Goal: Task Accomplishment & Management: Manage account settings

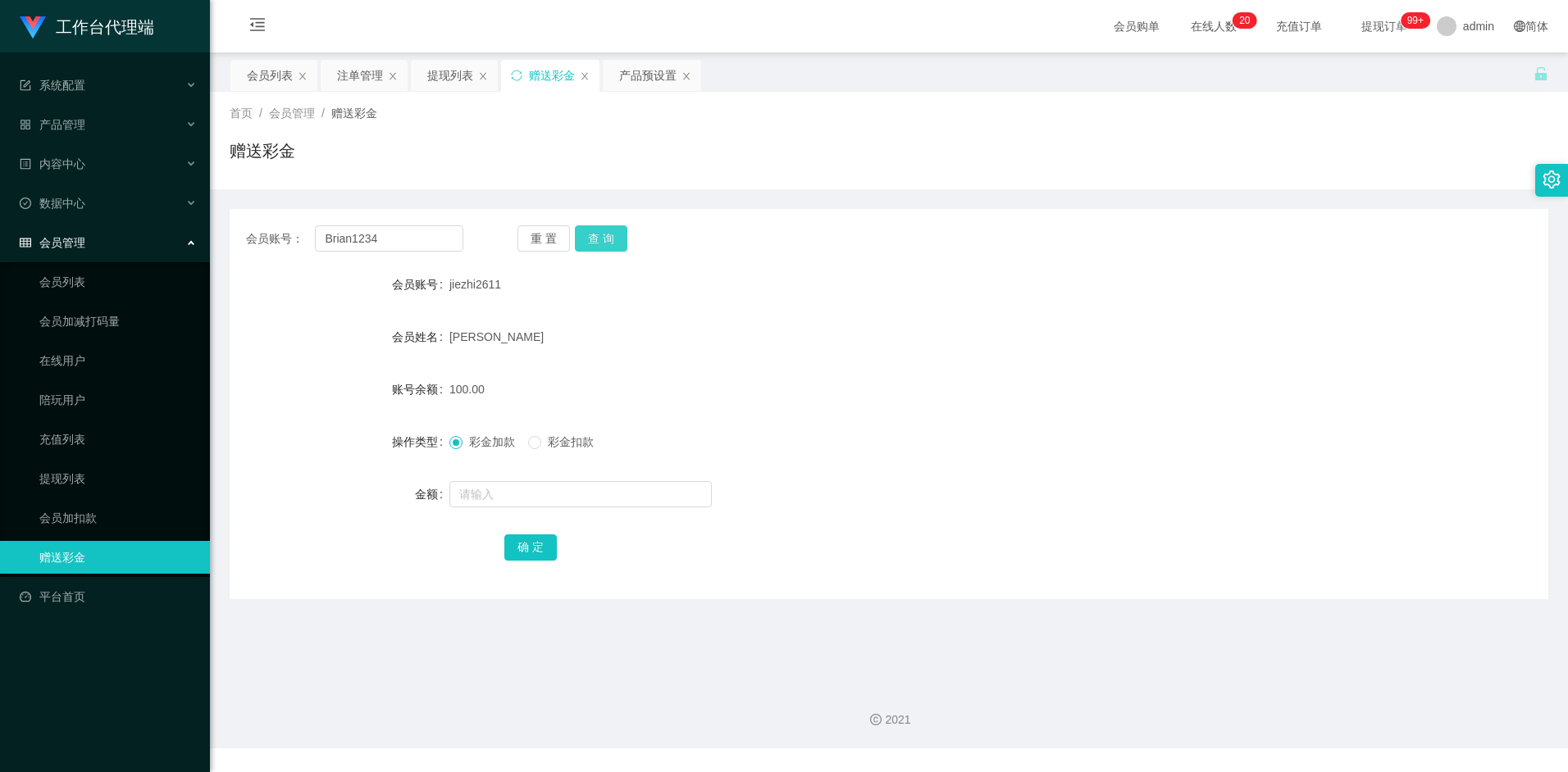
type input "Brian1234"
click at [597, 244] on button "查 询" at bounding box center [601, 238] width 52 height 26
click at [268, 70] on div "会员列表" at bounding box center [269, 75] width 45 height 31
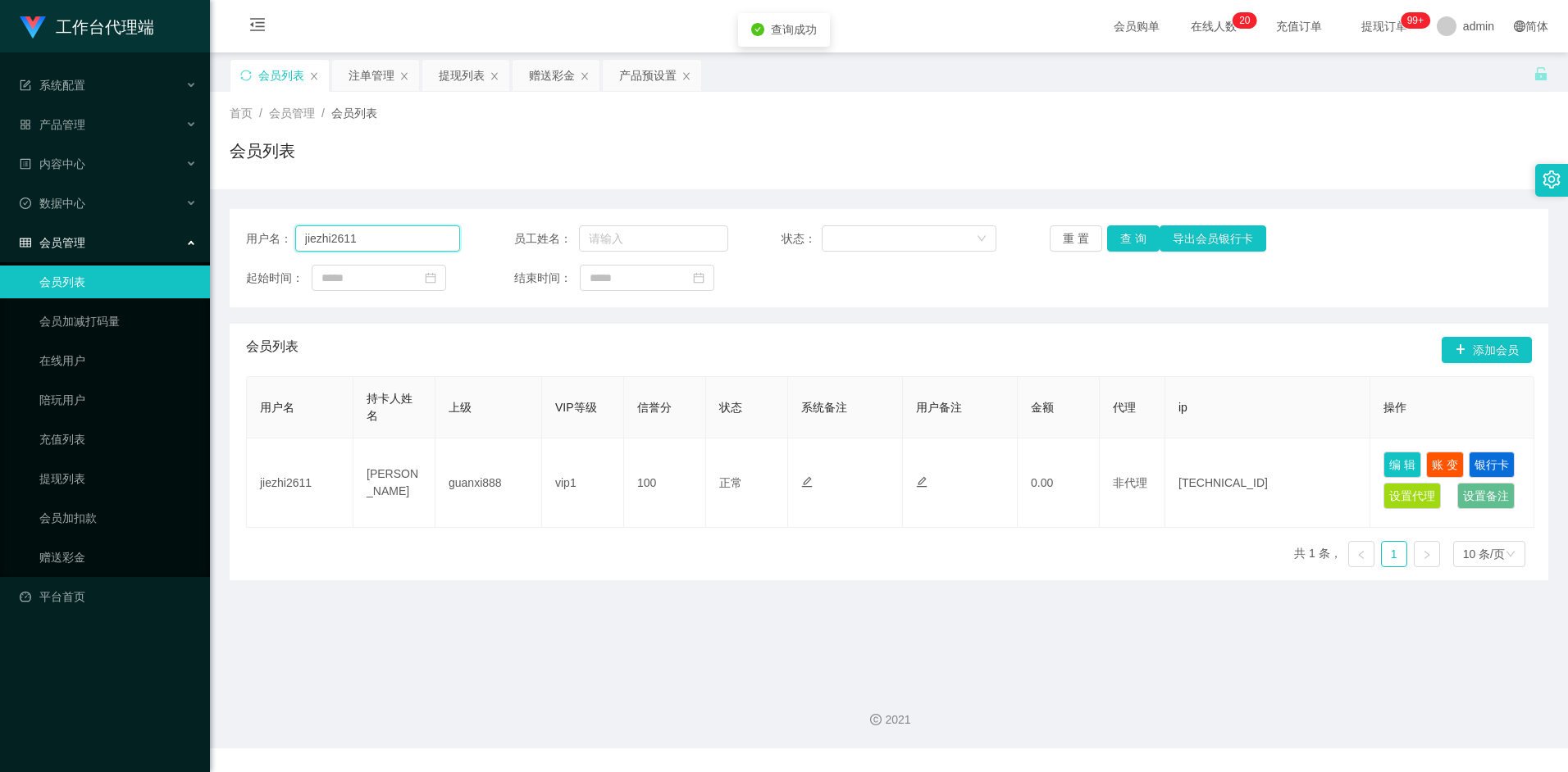
click at [401, 235] on input "jiezhi2611" at bounding box center [377, 238] width 165 height 26
paste input "Brian1234"
type input "Brian1234"
click at [1144, 243] on button "查 询" at bounding box center [1133, 238] width 52 height 26
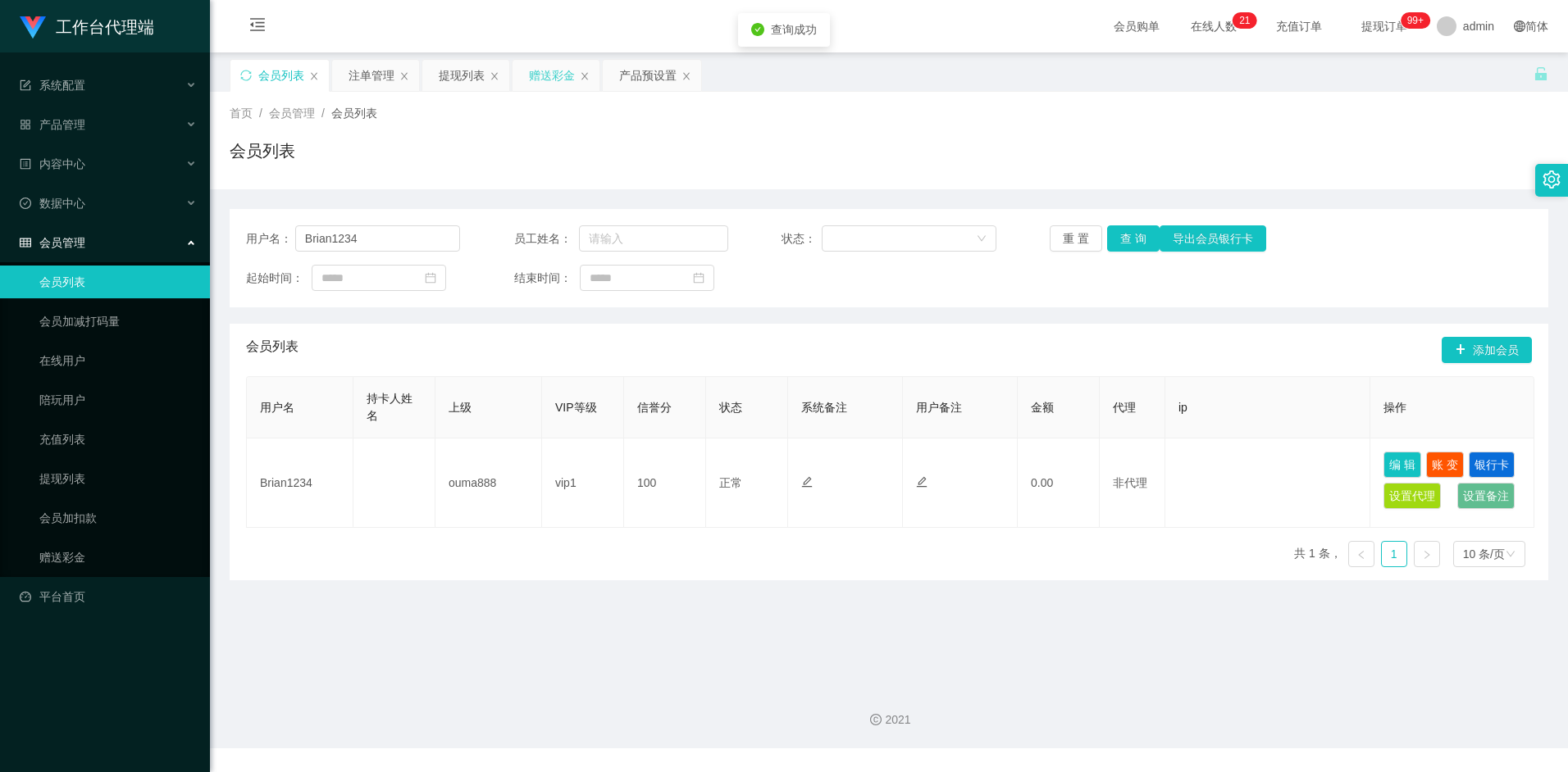
click at [541, 79] on div "赠送彩金" at bounding box center [551, 75] width 45 height 31
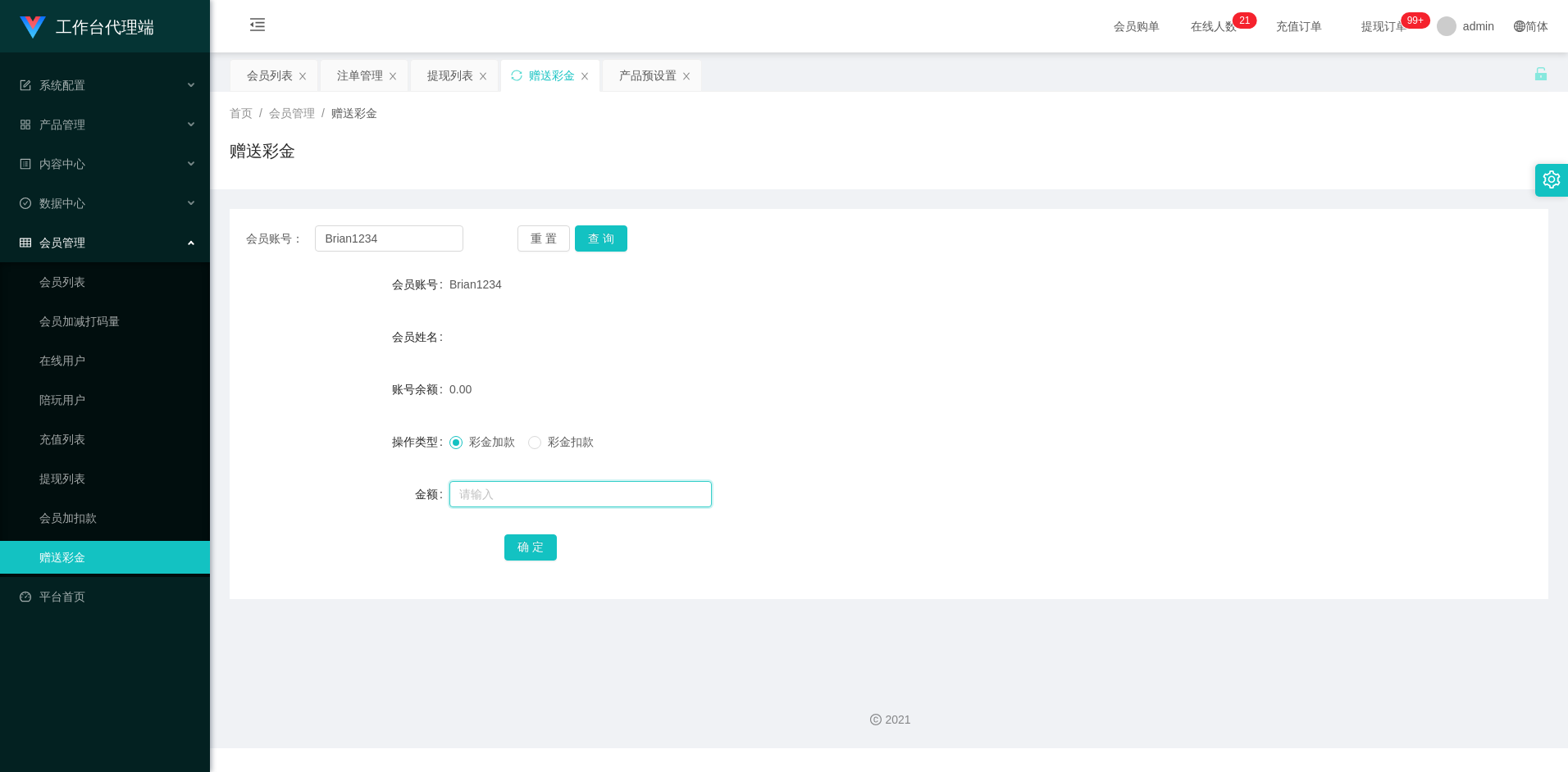
click at [473, 494] on input "text" at bounding box center [580, 494] width 262 height 26
type input "100"
click at [536, 546] on button "确 定" at bounding box center [531, 547] width 52 height 26
drag, startPoint x: 876, startPoint y: 365, endPoint x: 984, endPoint y: 294, distance: 129.2
click at [885, 361] on form "会员账号 Brian1234 会员姓名 账号余额 100.00 操作类型 彩金加款 彩金扣款 金额 确 定" at bounding box center [888, 415] width 1319 height 295
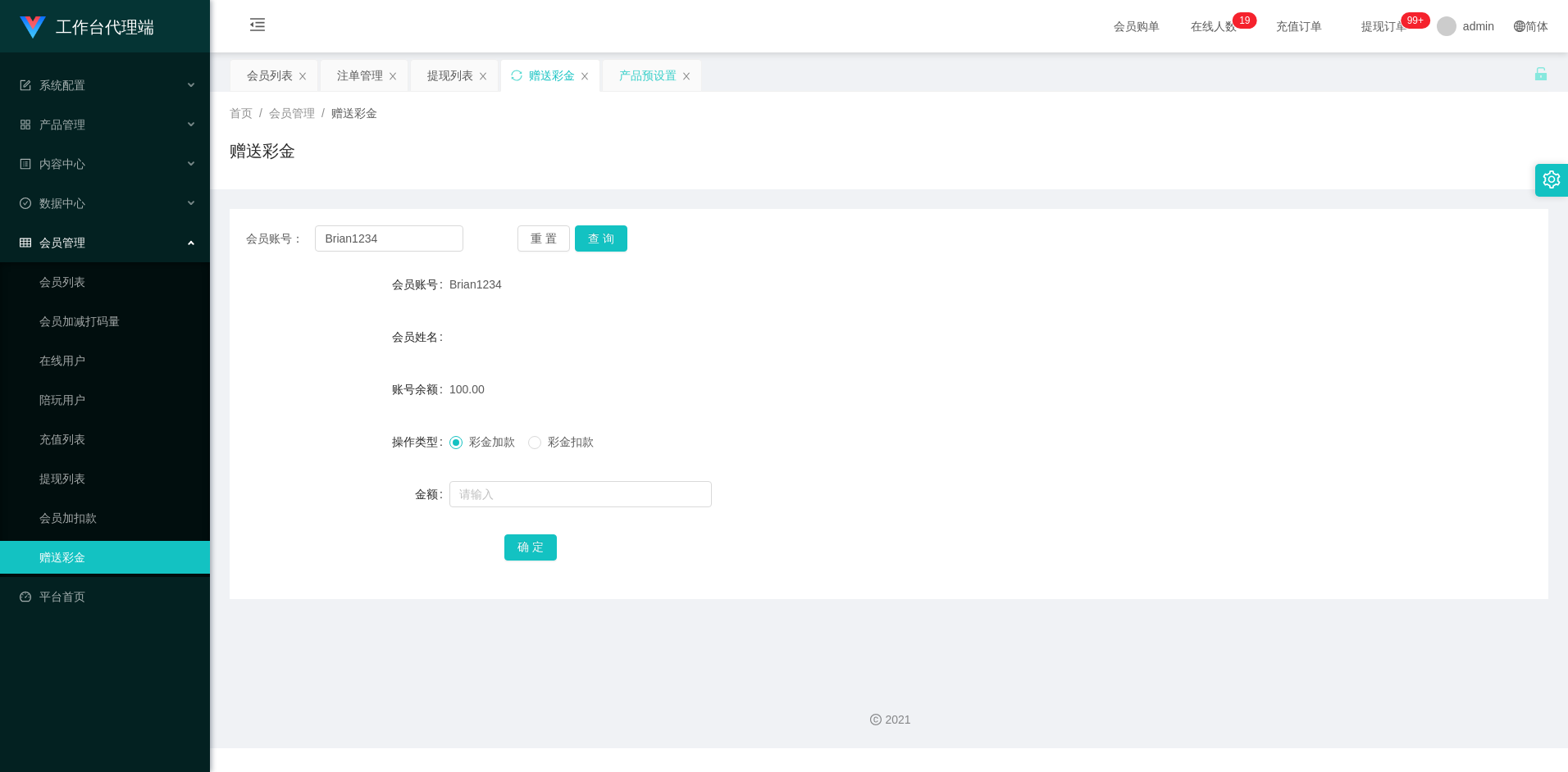
click at [643, 78] on div "产品预设置" at bounding box center [647, 75] width 57 height 31
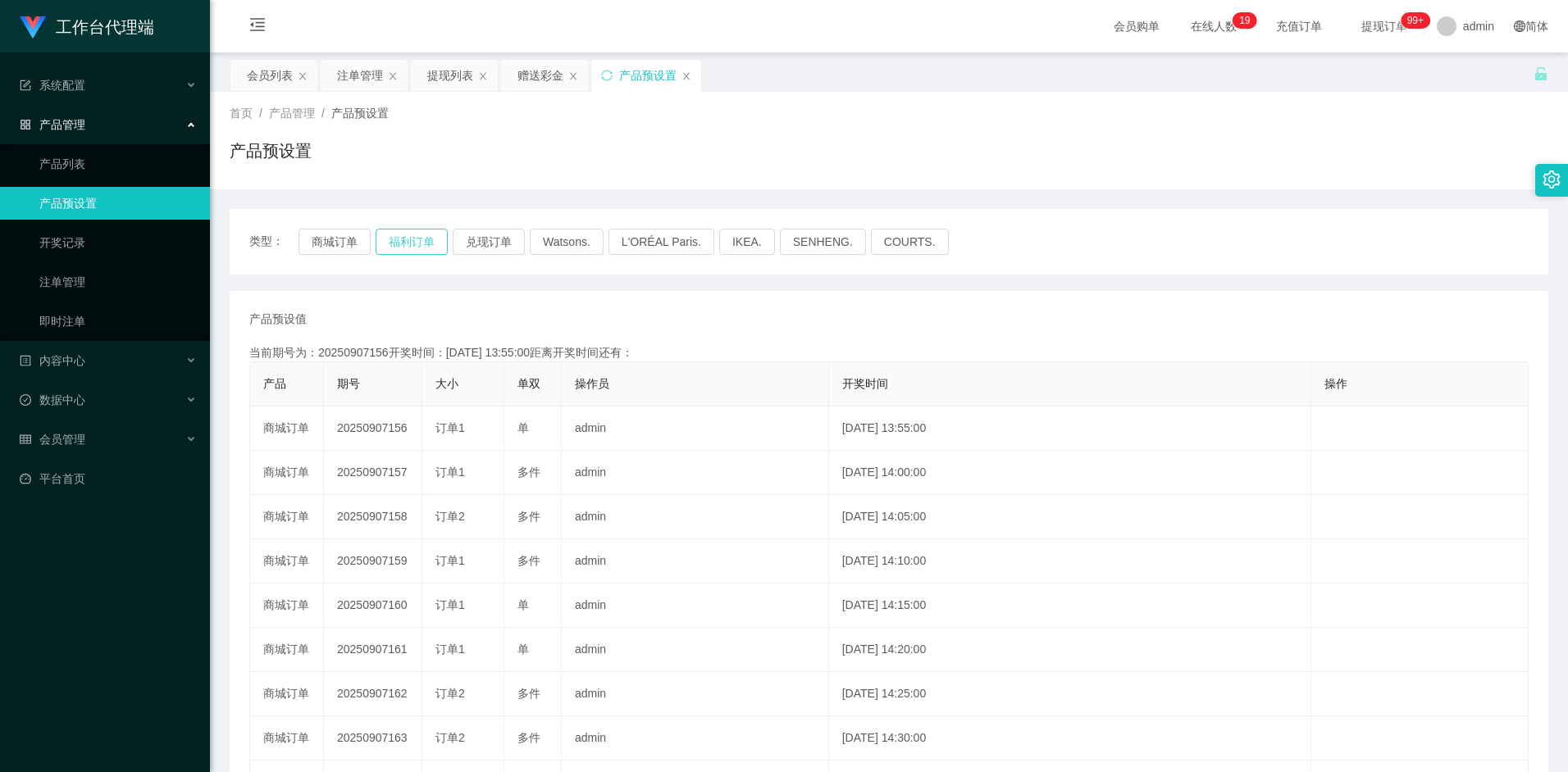
click at [409, 240] on button "福利订单" at bounding box center [411, 242] width 73 height 26
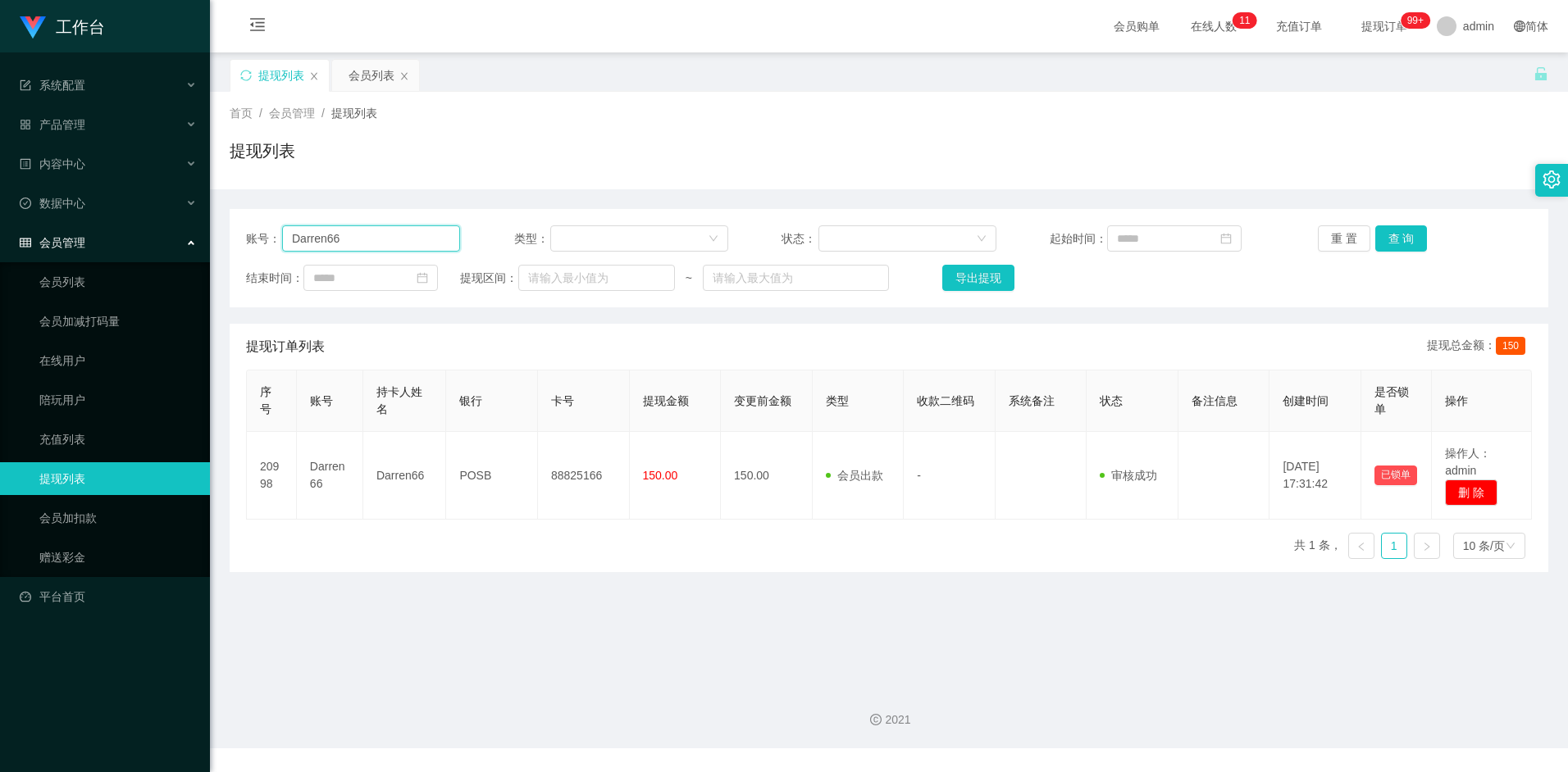
click at [363, 238] on input "Darren66" at bounding box center [371, 238] width 178 height 26
drag, startPoint x: 363, startPoint y: 237, endPoint x: 277, endPoint y: 233, distance: 86.1
click at [277, 233] on div "账号： Darren66" at bounding box center [352, 238] width 214 height 26
paste input "Brian1234"
type input "Brian1234"
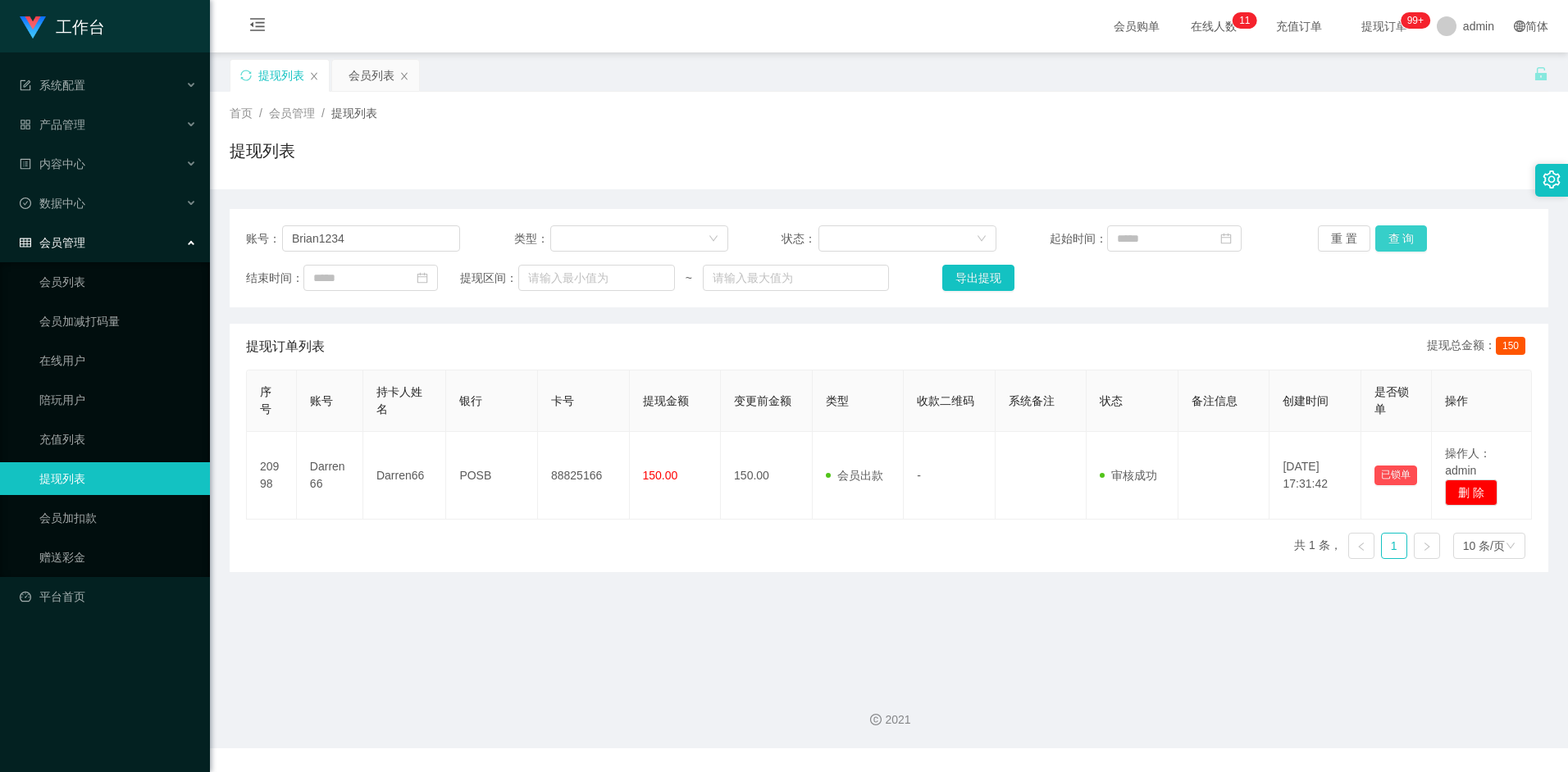
click at [1403, 239] on button "查 询" at bounding box center [1401, 238] width 52 height 26
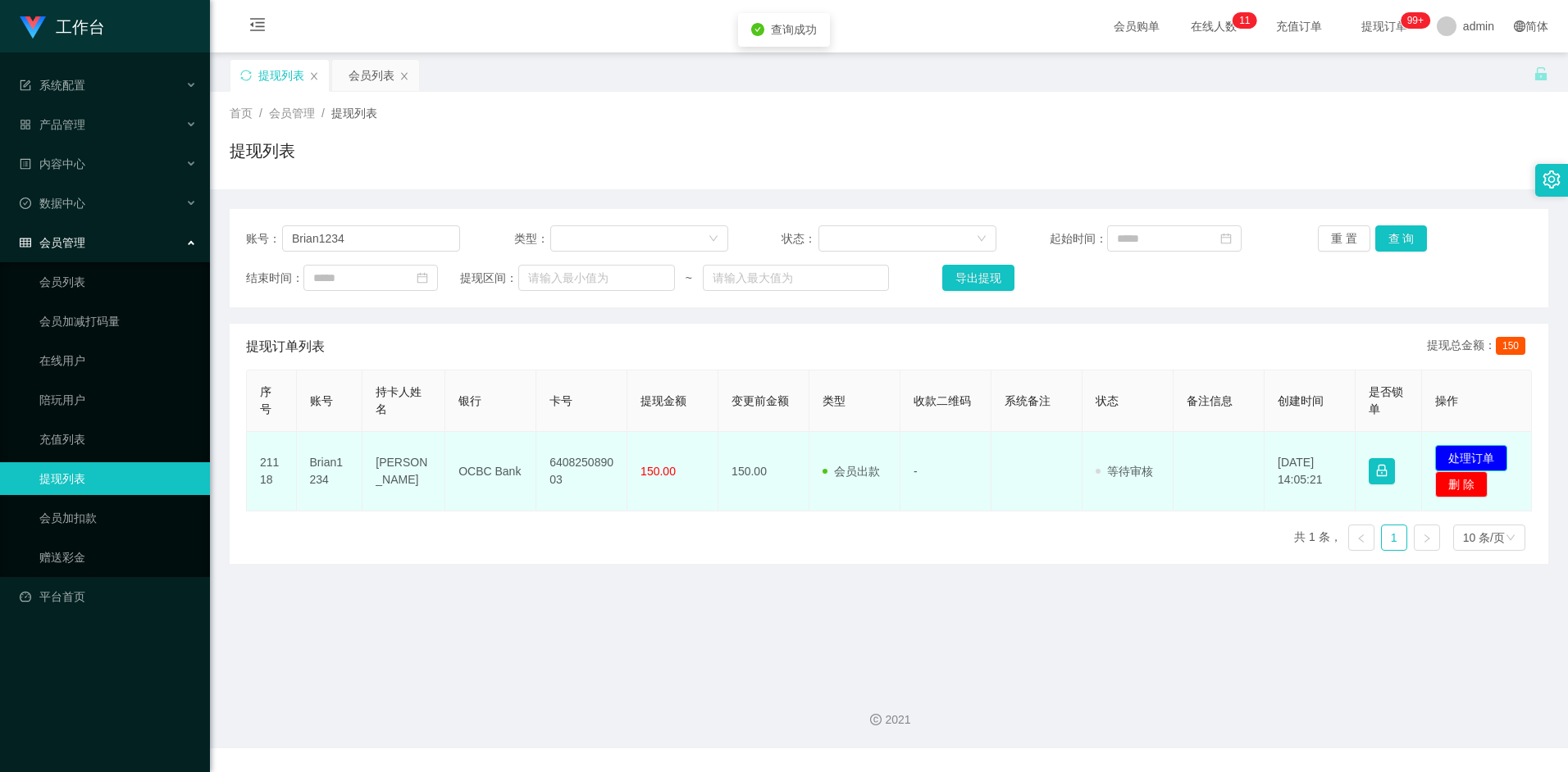
click at [1469, 450] on button "处理订单" at bounding box center [1470, 458] width 73 height 26
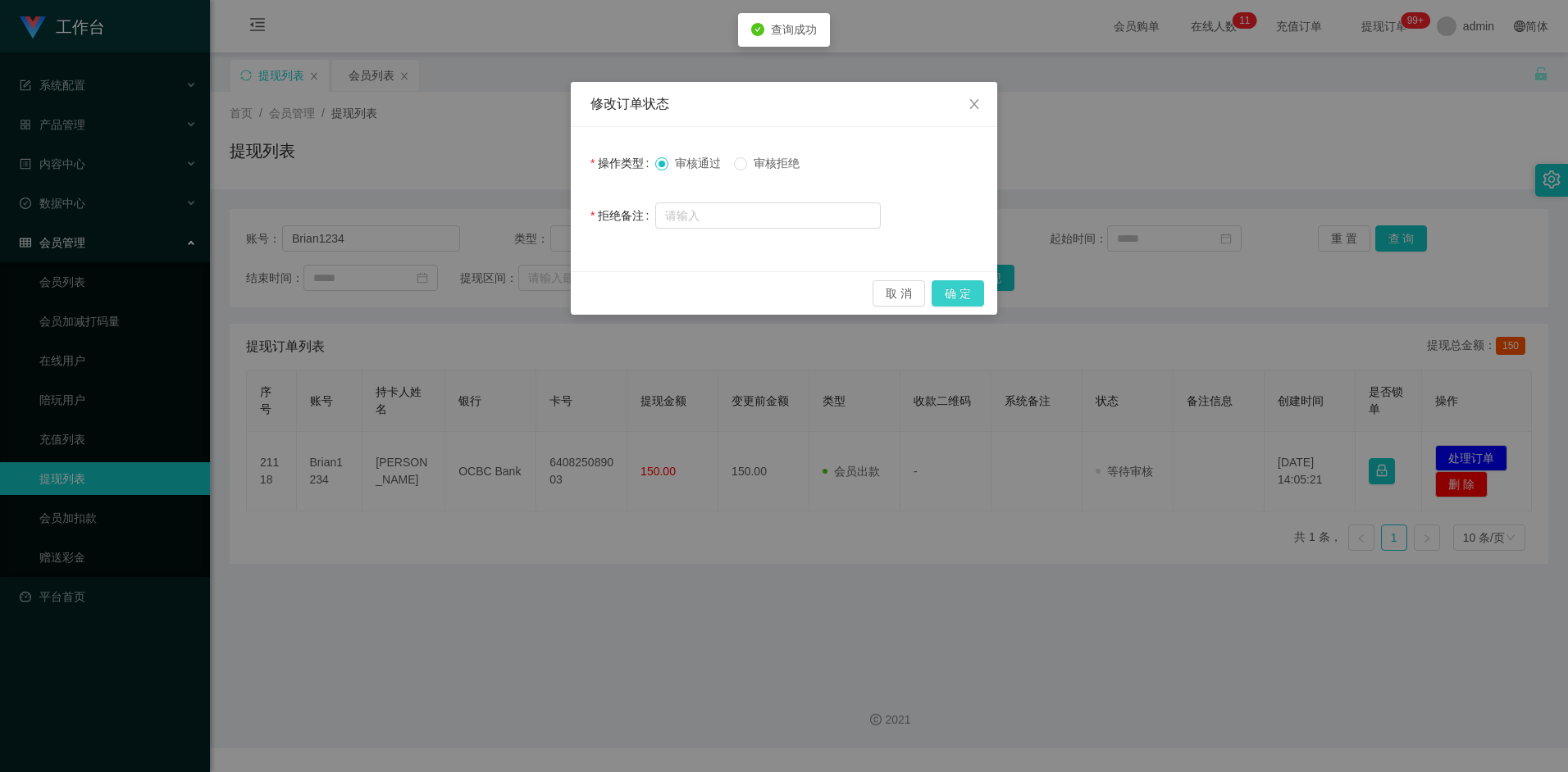
click at [954, 295] on button "确 定" at bounding box center [958, 293] width 52 height 26
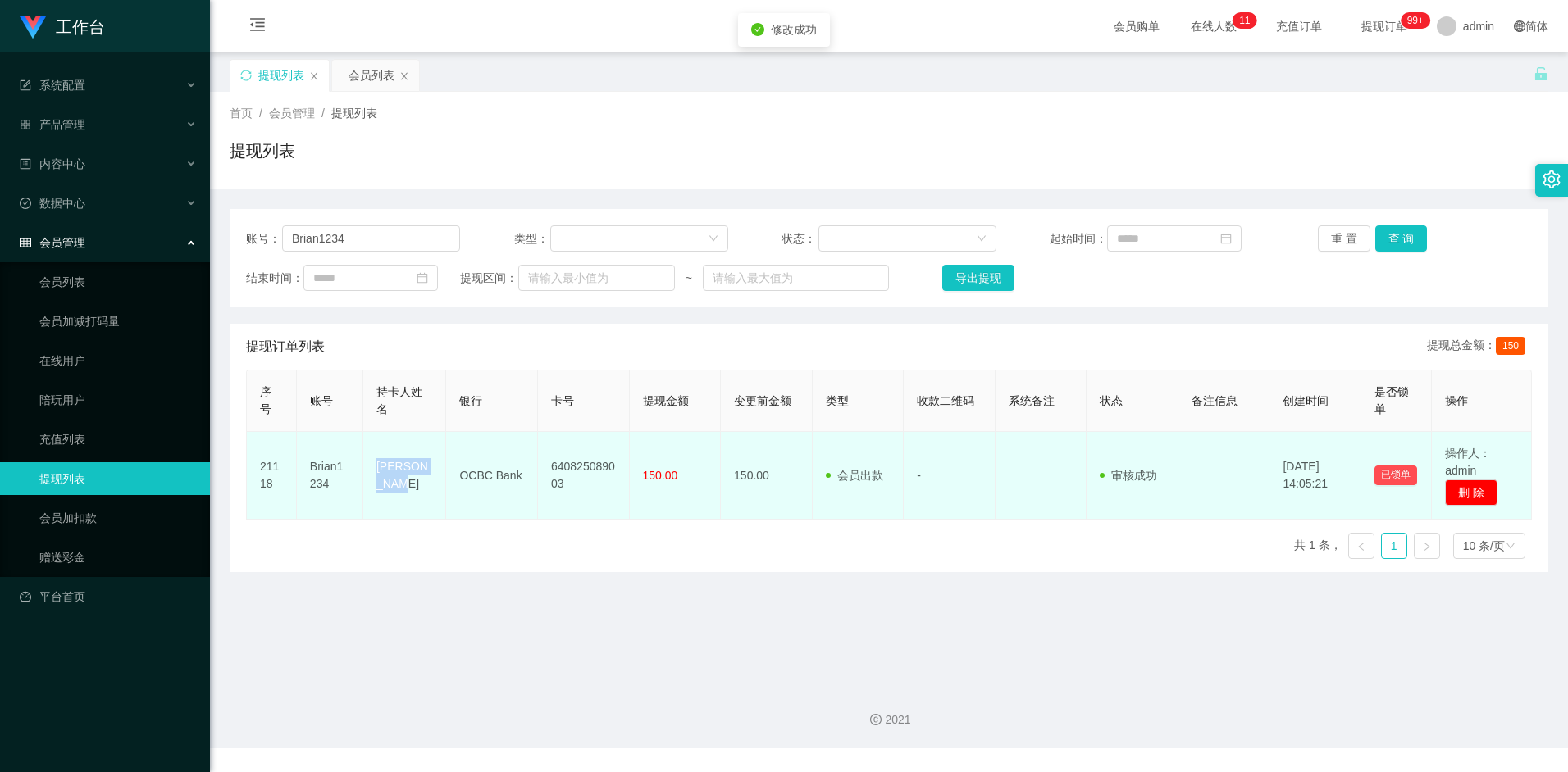
drag, startPoint x: 378, startPoint y: 469, endPoint x: 410, endPoint y: 483, distance: 34.9
click at [410, 483] on td "Lee wee boo" at bounding box center [405, 475] width 83 height 88
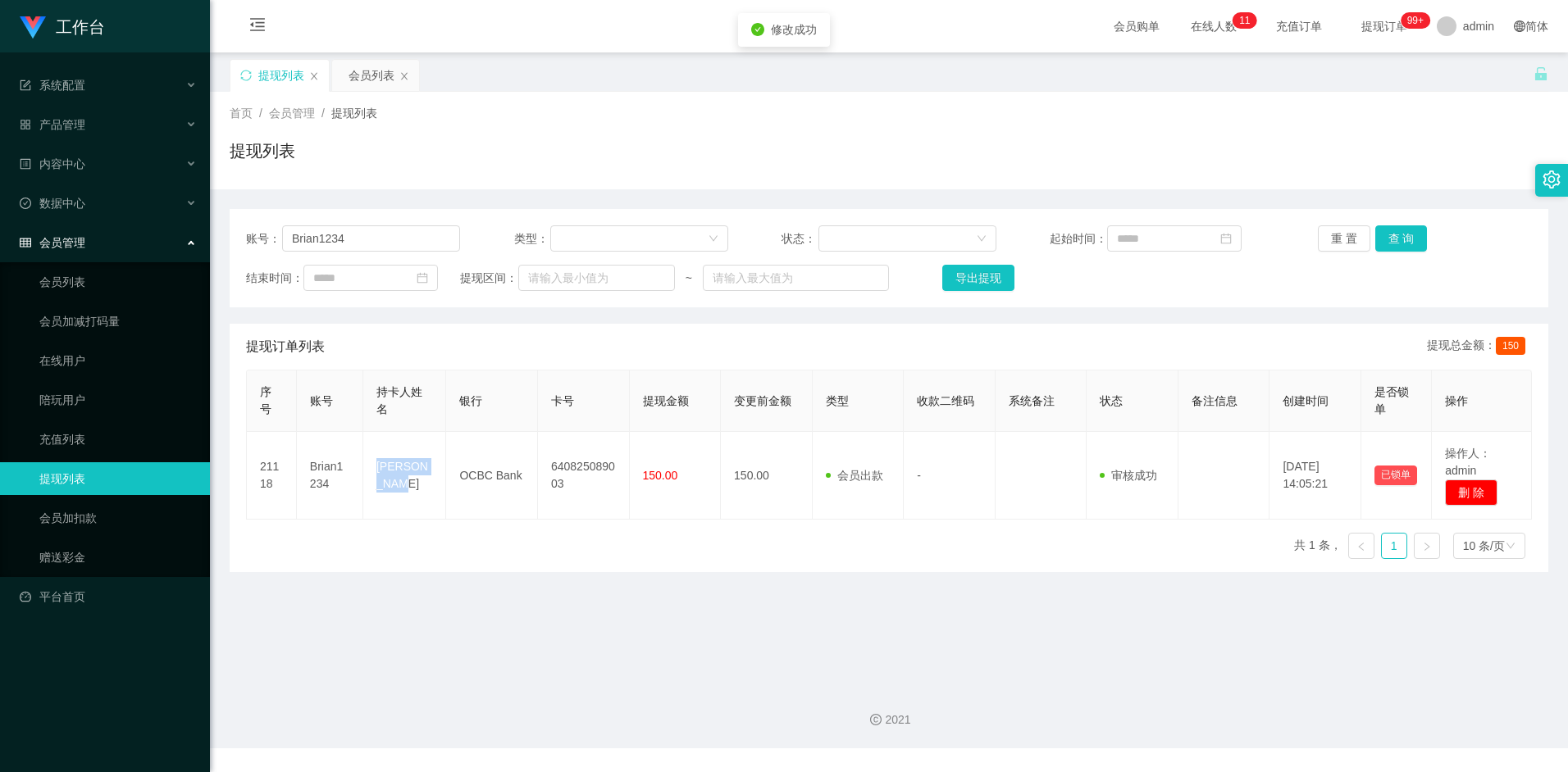
copy td "Lee wee boo"
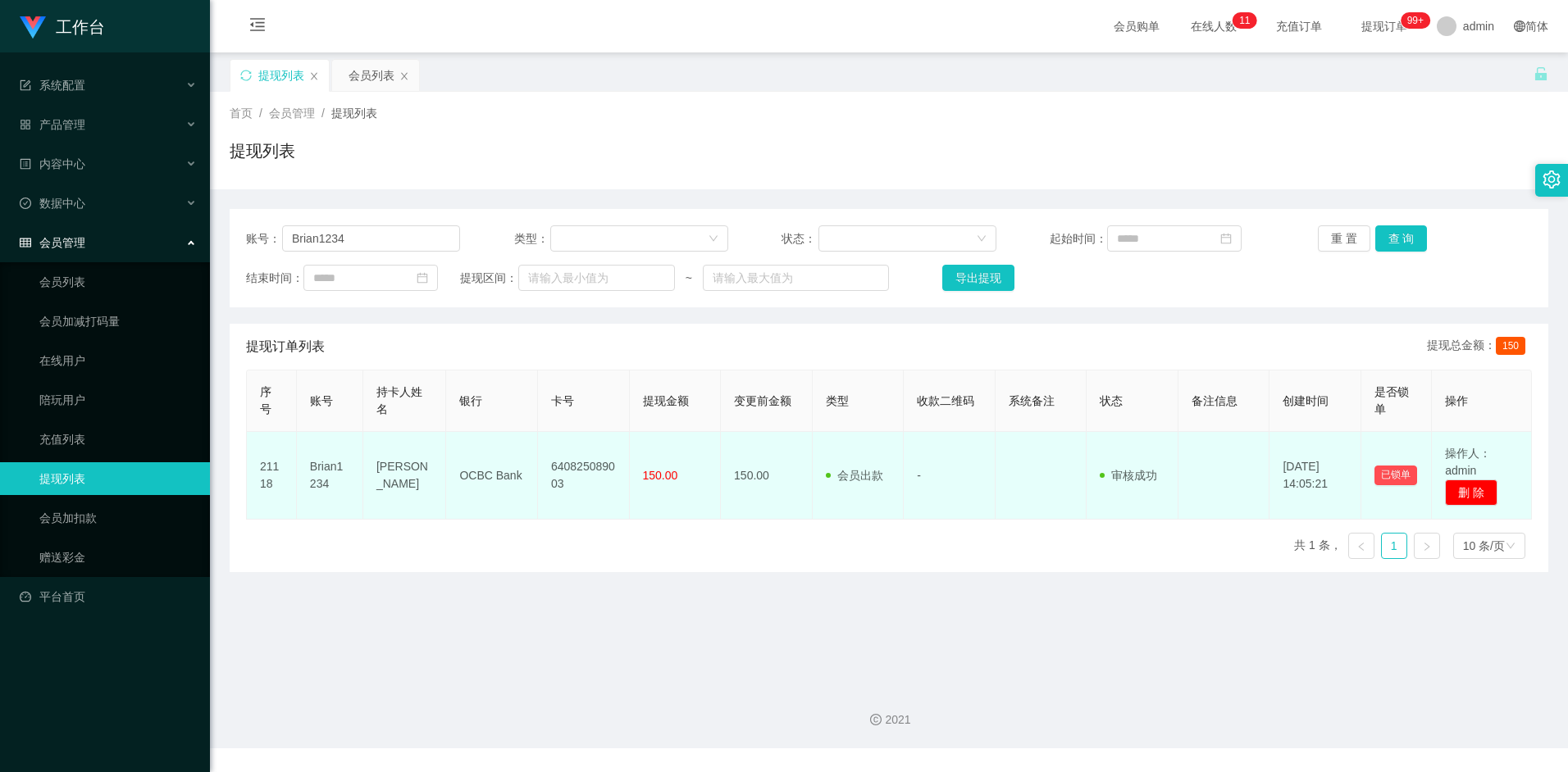
click at [496, 477] on td "OCBC Bank" at bounding box center [491, 475] width 92 height 88
click at [479, 476] on td "OCBC Bank" at bounding box center [491, 475] width 92 height 88
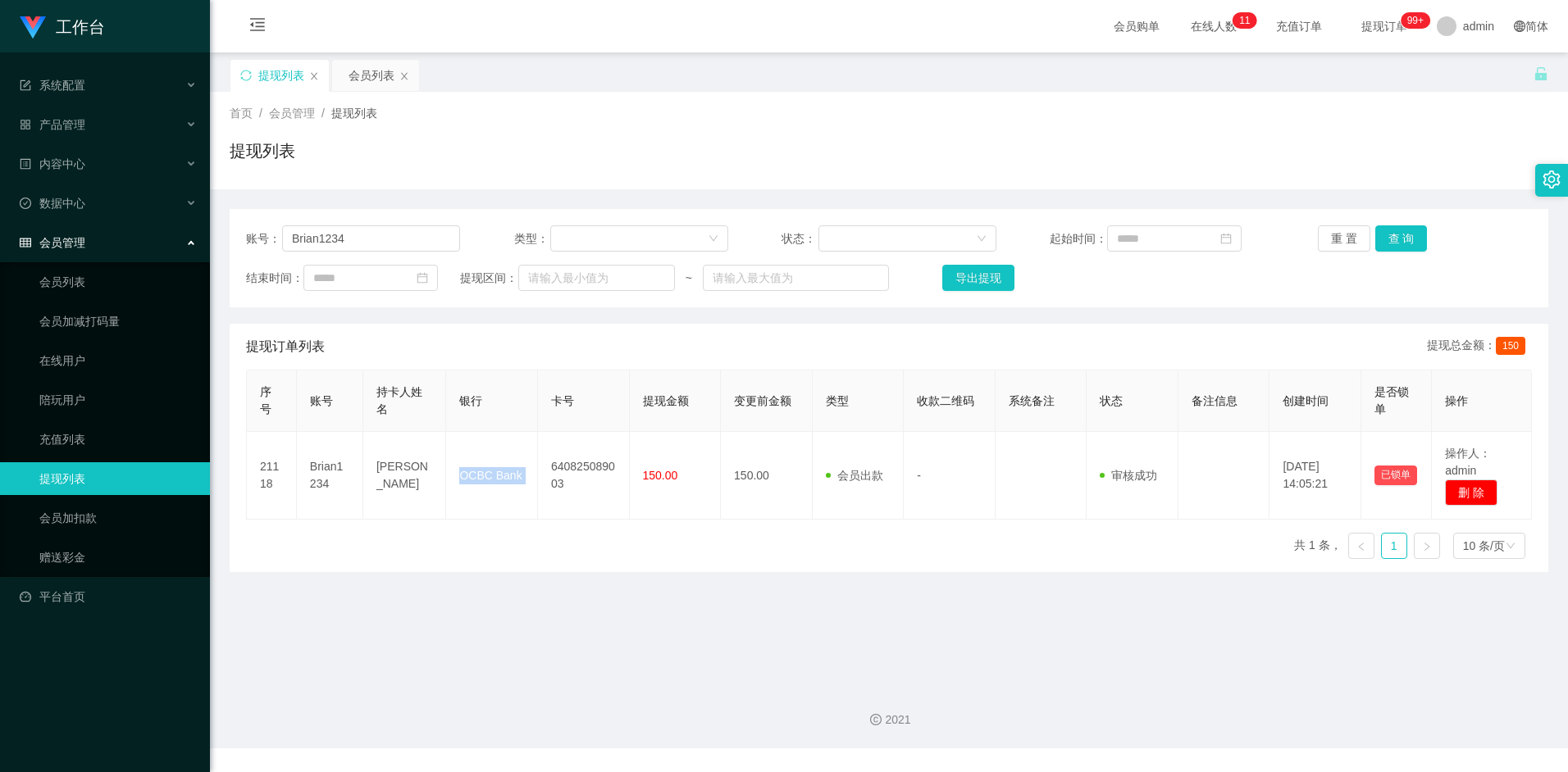
copy td "OCBC Bank"
drag, startPoint x: 1556, startPoint y: 92, endPoint x: 1476, endPoint y: -74, distance: 184.3
click at [1476, 0] on html "工作台 系统配置 产品管理 内容中心 数据中心 会员管理 会员列表 会员加减打码量 在线用户 陪玩用户 充值列表 提现列表 会员加扣款 赠送彩金 平台首页 保…" at bounding box center [784, 386] width 1568 height 772
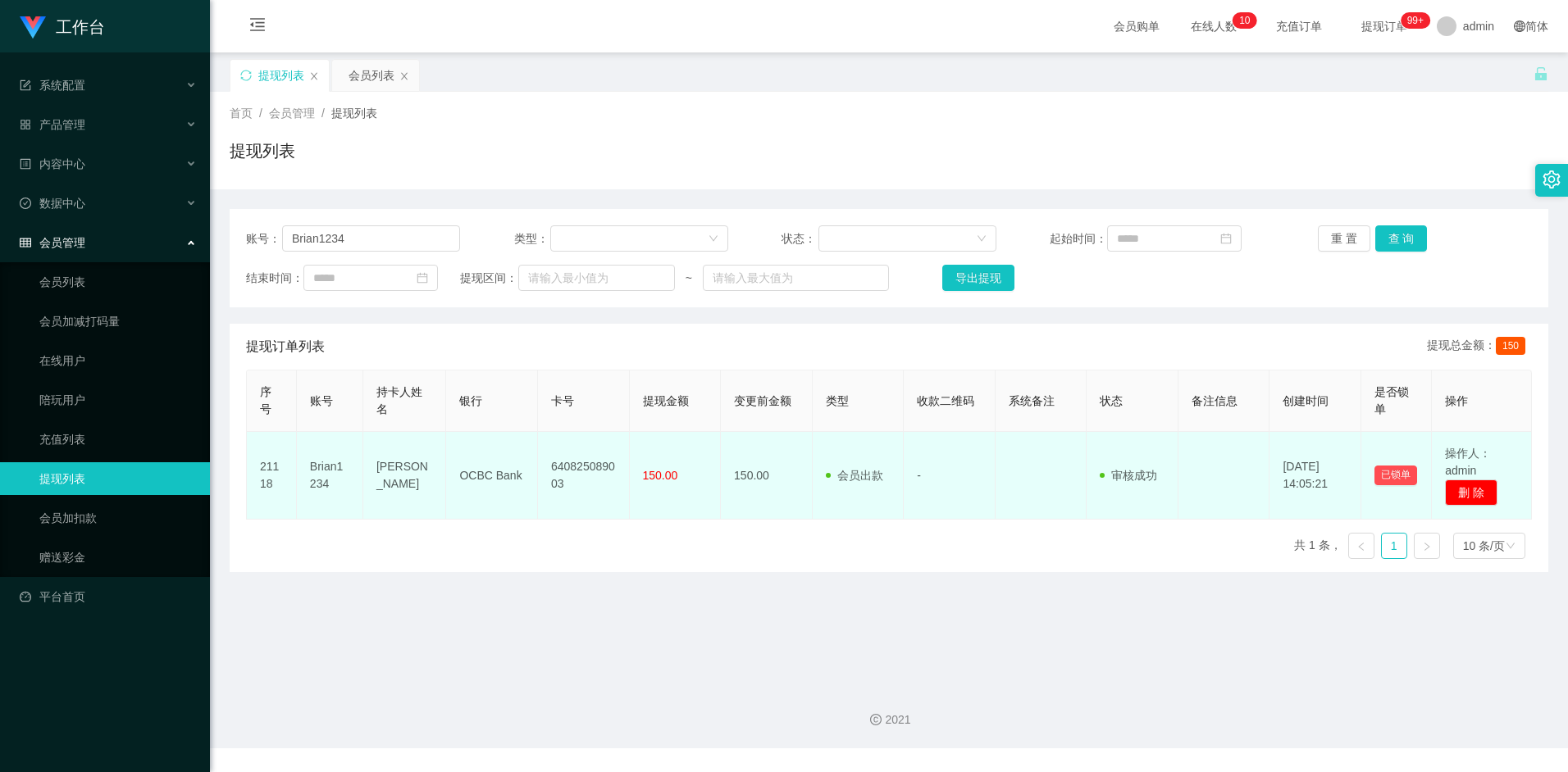
click at [579, 466] on td "640825089003" at bounding box center [583, 475] width 92 height 88
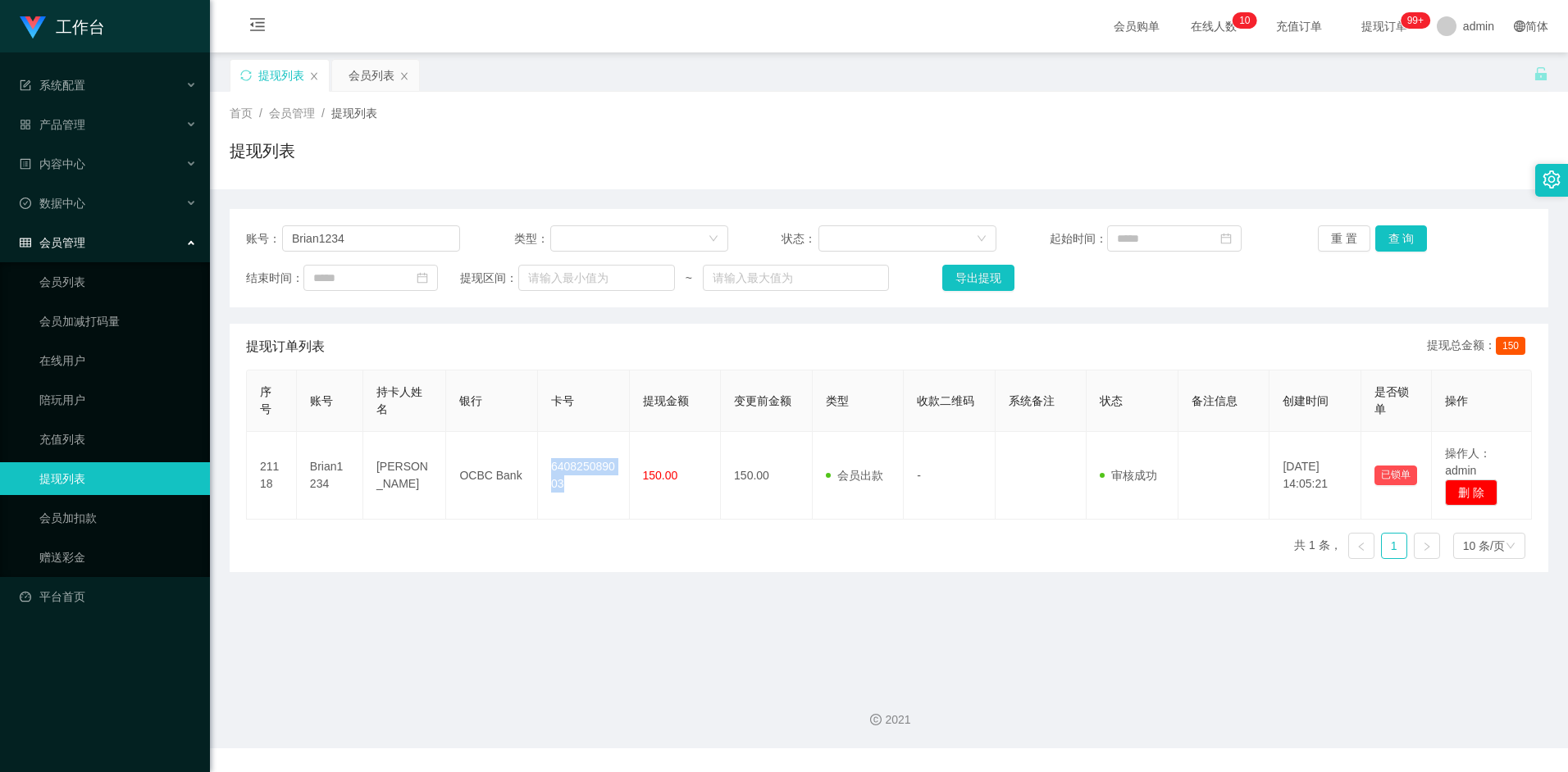
copy td "640825089003"
click at [651, 527] on div "序号 账号 持卡人姓名 银行 卡号 提现金额 变更前金额 类型 收款二维码 系统备注 状态 备注信息 创建时间 是否锁单 操作 21118 Brian1234…" at bounding box center [888, 471] width 1286 height 202
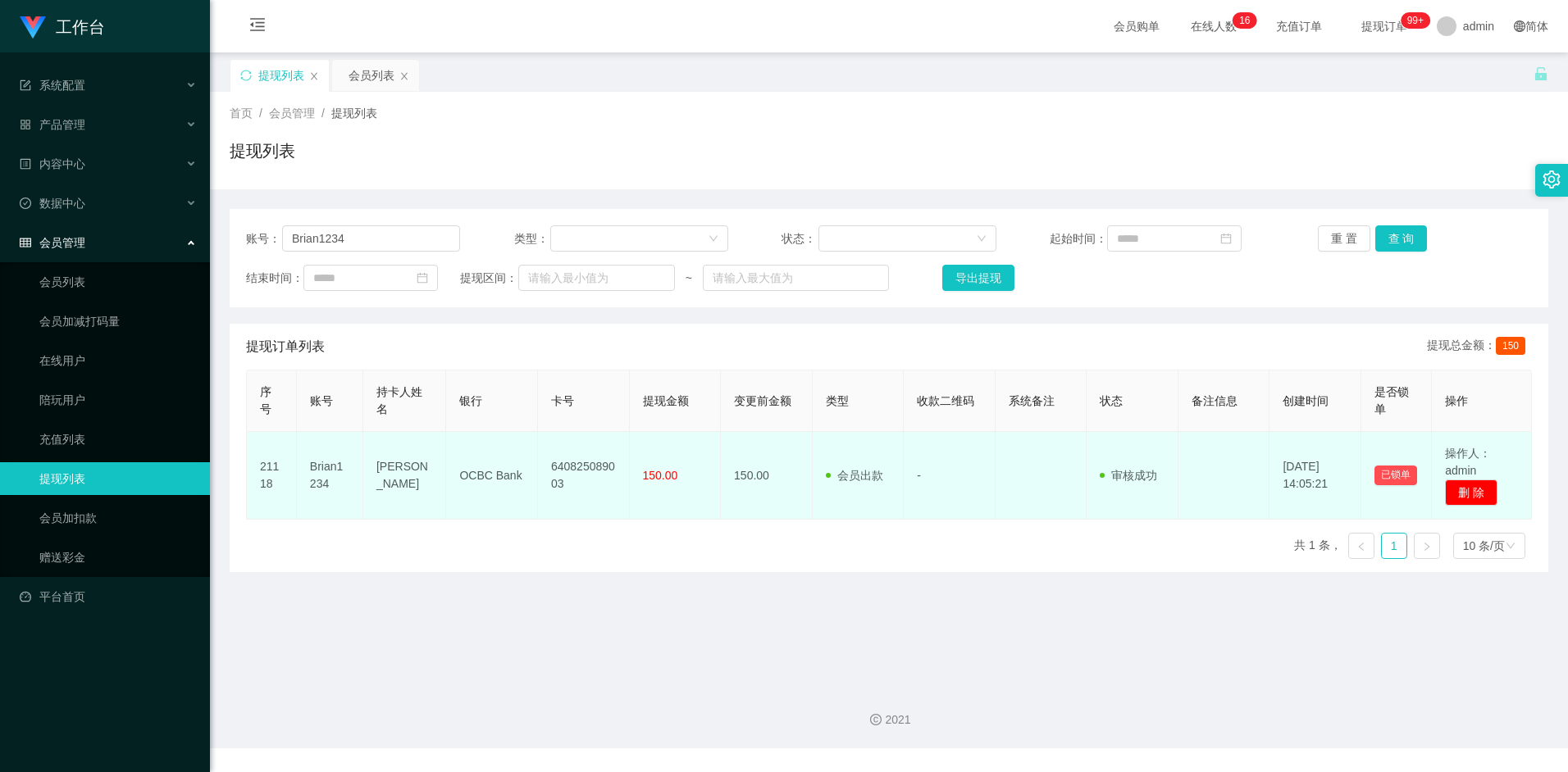
click at [573, 469] on td "640825089003" at bounding box center [583, 475] width 92 height 88
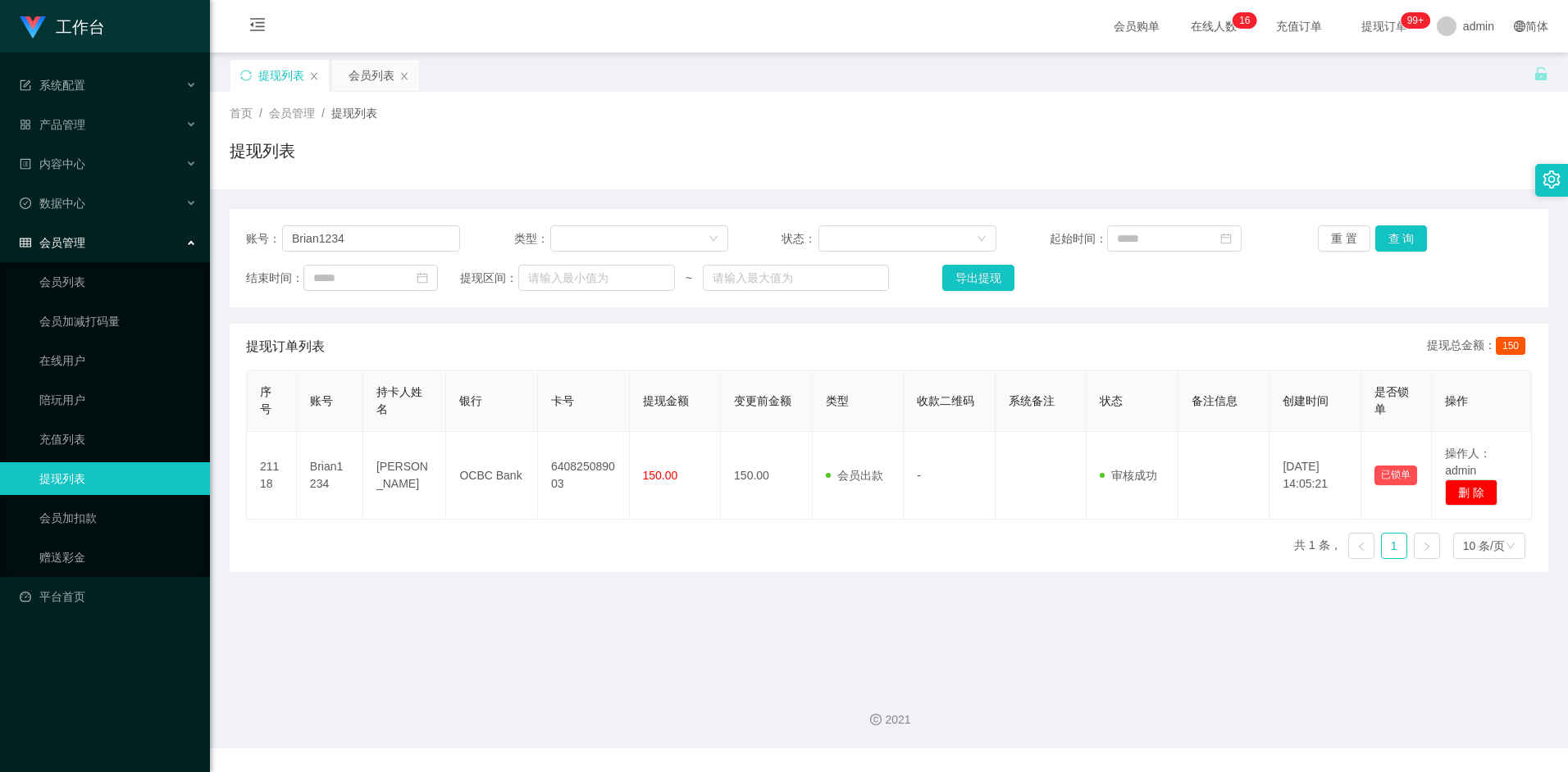
click at [587, 554] on div "序号 账号 持卡人姓名 银行 卡号 提现金额 变更前金额 类型 收款二维码 系统备注 状态 备注信息 创建时间 是否锁单 操作 21118 Brian1234…" at bounding box center [888, 471] width 1286 height 202
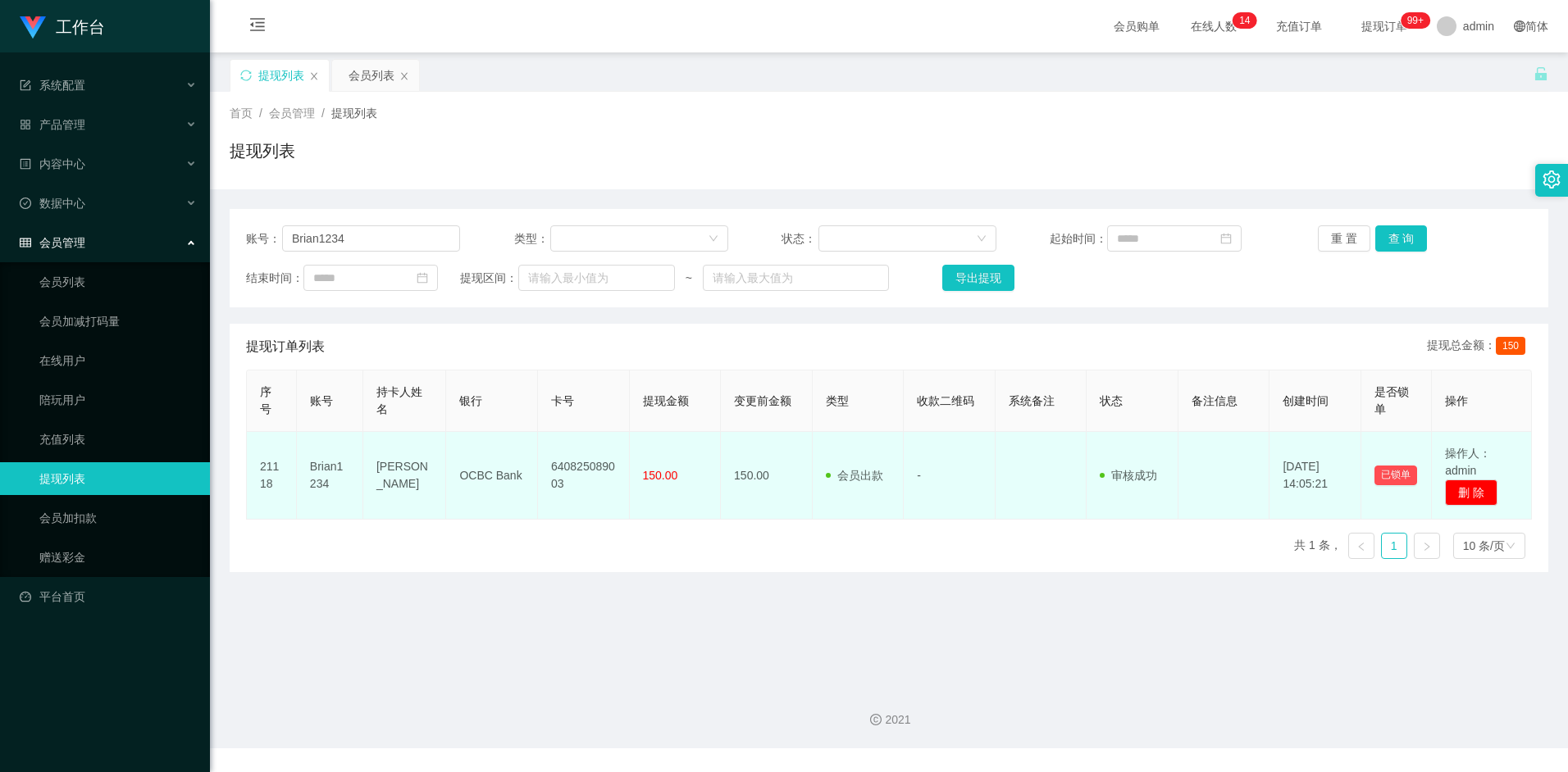
drag, startPoint x: 377, startPoint y: 462, endPoint x: 389, endPoint y: 514, distance: 53.4
click at [389, 514] on td "Lee wee boo" at bounding box center [405, 475] width 83 height 88
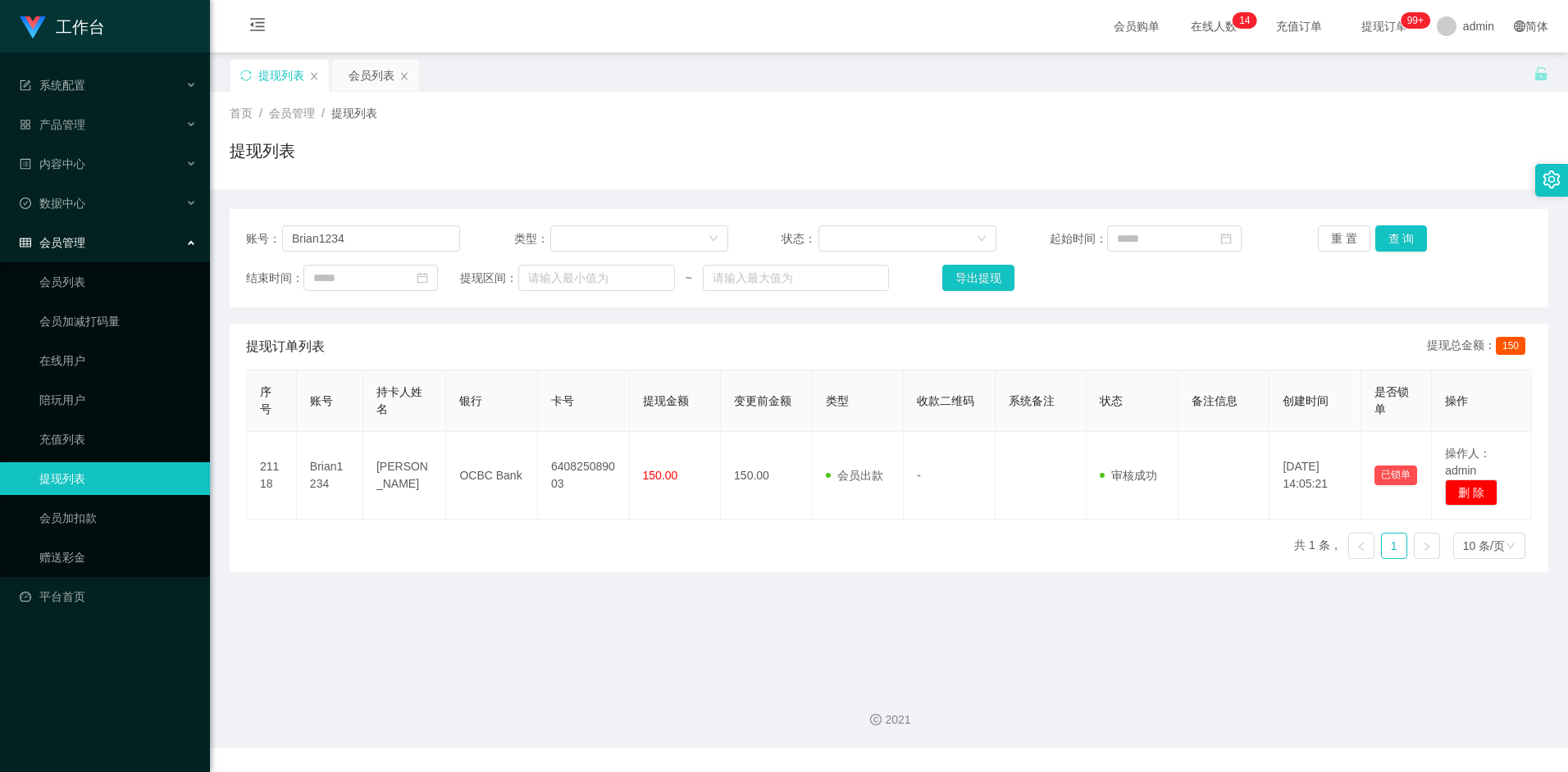
drag, startPoint x: 386, startPoint y: 465, endPoint x: 391, endPoint y: 531, distance: 66.2
click at [391, 531] on div "序号 账号 持卡人姓名 银行 卡号 提现金额 变更前金额 类型 收款二维码 系统备注 状态 备注信息 创建时间 是否锁单 操作 21118 Brian1234…" at bounding box center [888, 471] width 1286 height 202
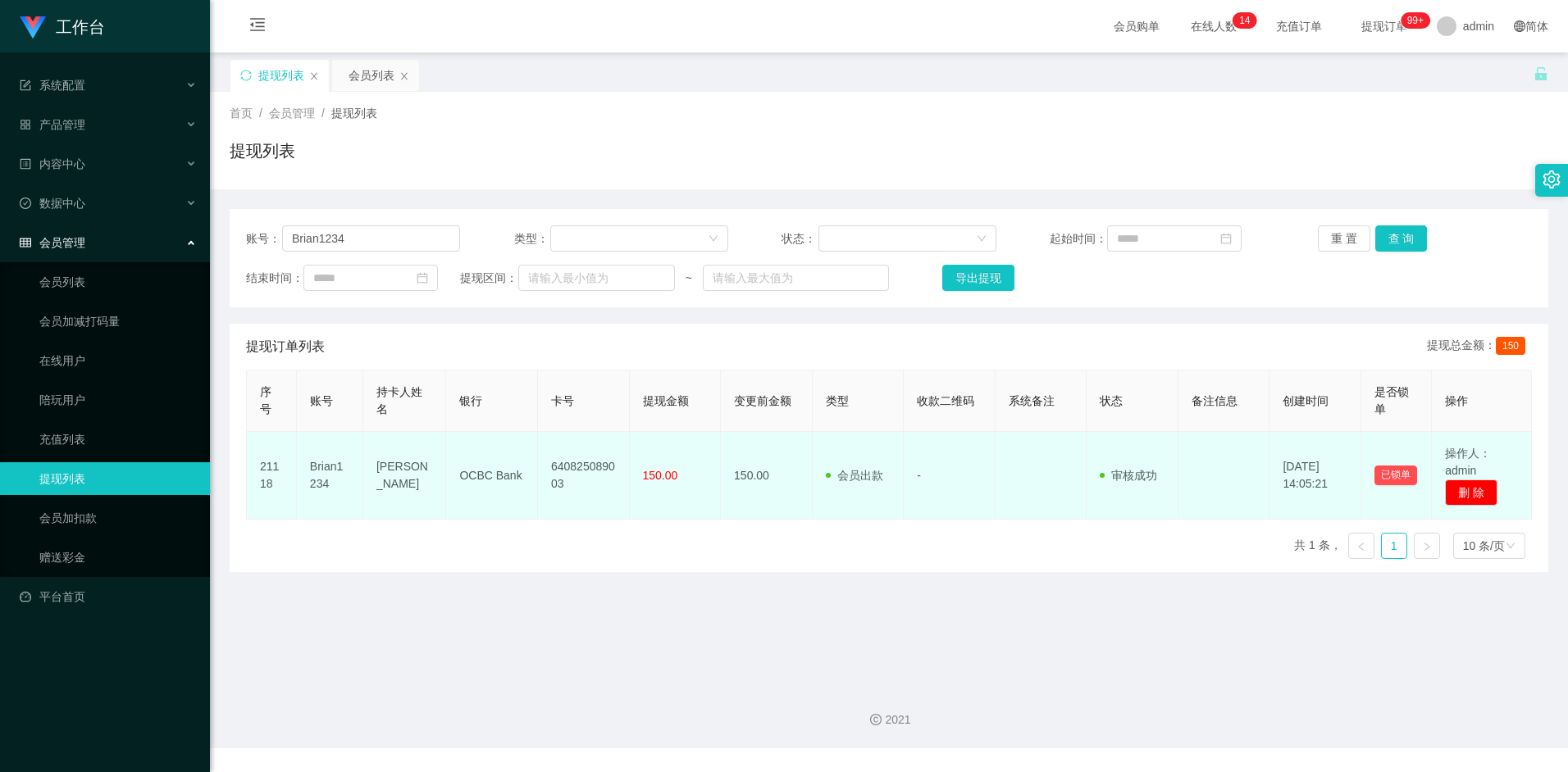
click at [405, 481] on td "Lee wee boo" at bounding box center [405, 475] width 83 height 88
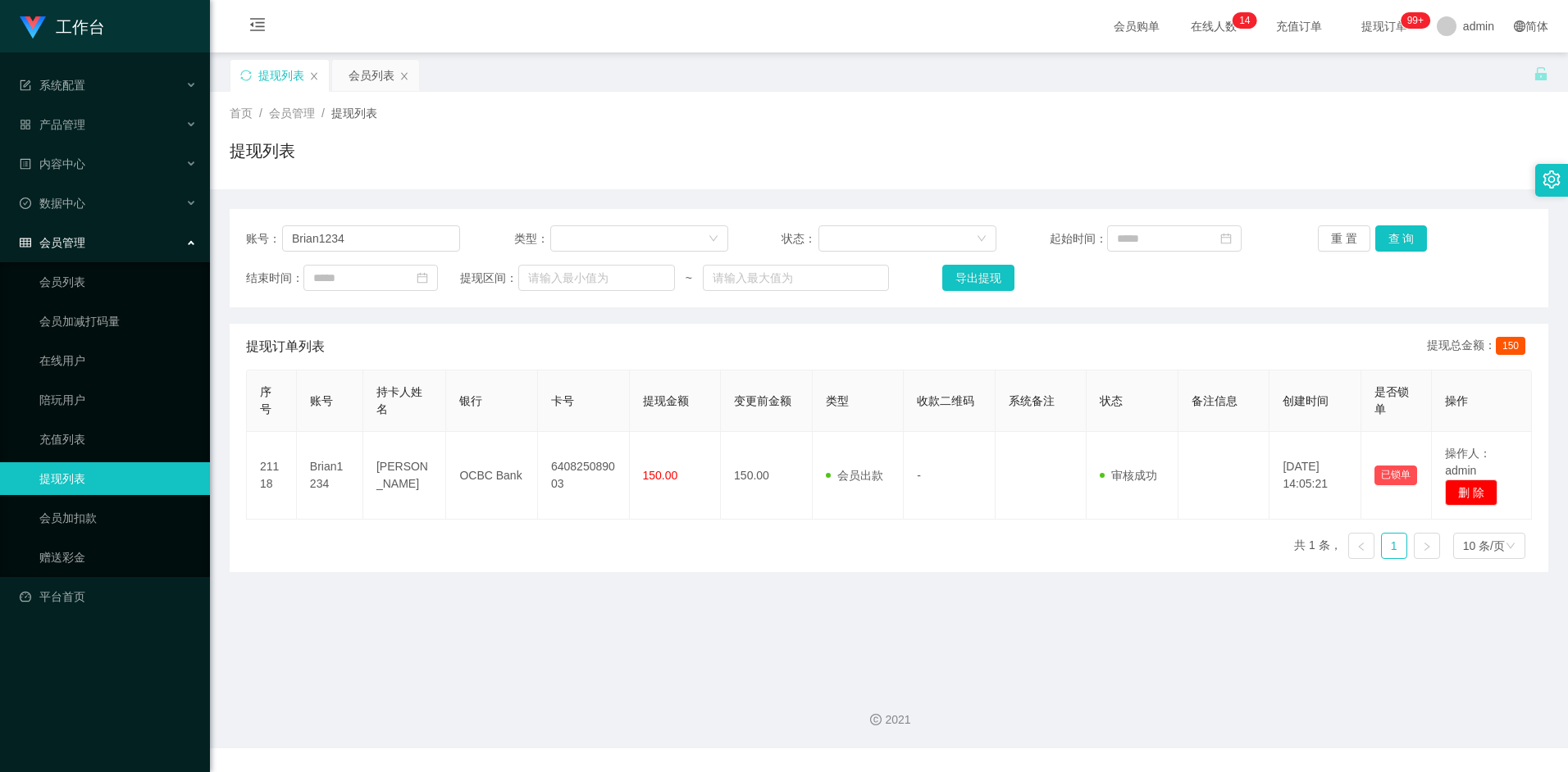
click at [833, 545] on div "序号 账号 持卡人姓名 银行 卡号 提现金额 变更前金额 类型 收款二维码 系统备注 状态 备注信息 创建时间 是否锁单 操作 21118 Brian1234…" at bounding box center [888, 471] width 1286 height 202
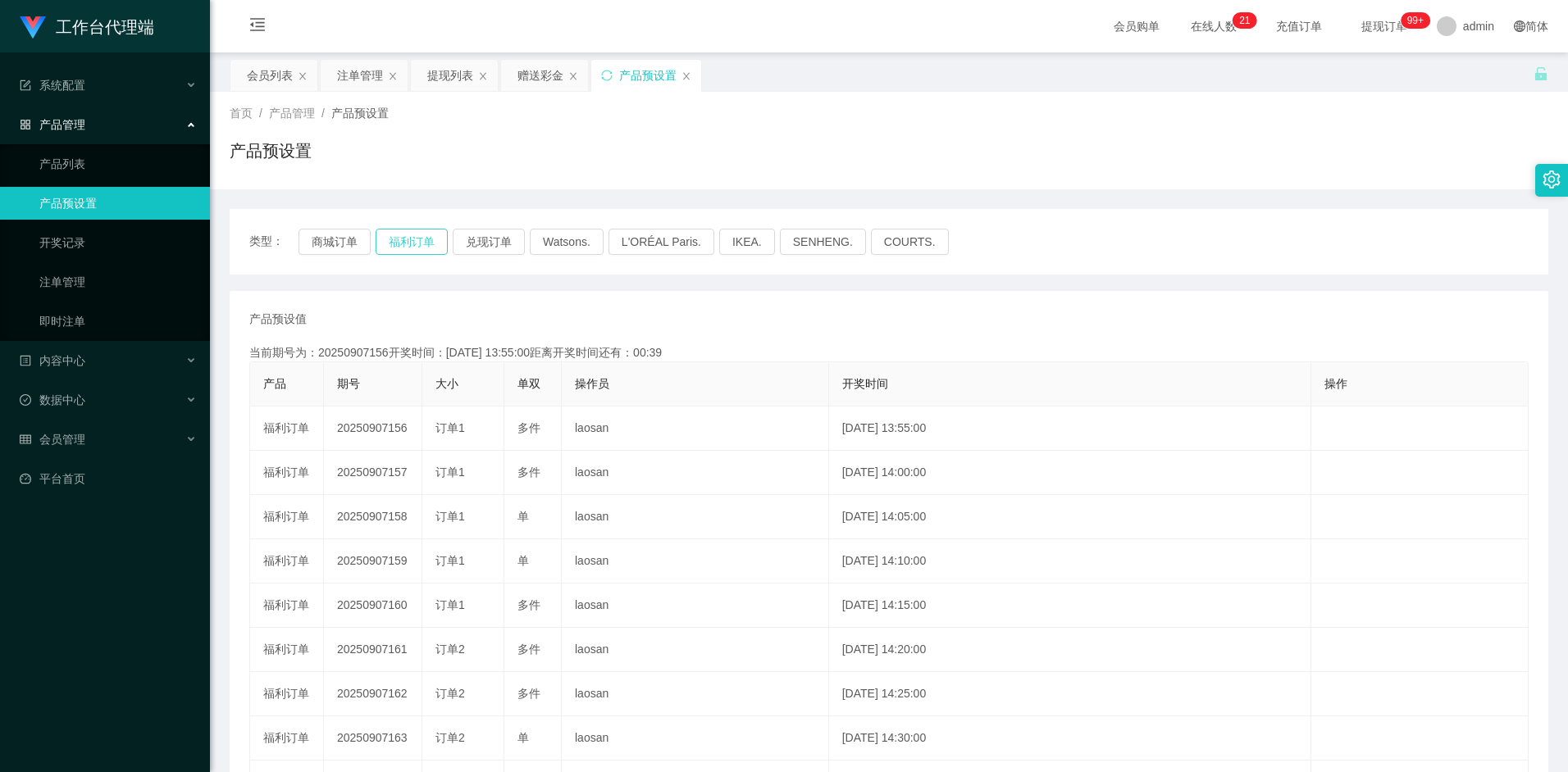
click at [405, 242] on button "福利订单" at bounding box center [411, 242] width 73 height 26
click at [356, 239] on button "商城订单" at bounding box center [334, 242] width 73 height 26
click at [408, 239] on button "福利订单" at bounding box center [411, 242] width 73 height 26
click at [363, 77] on div "注单管理" at bounding box center [360, 75] width 45 height 31
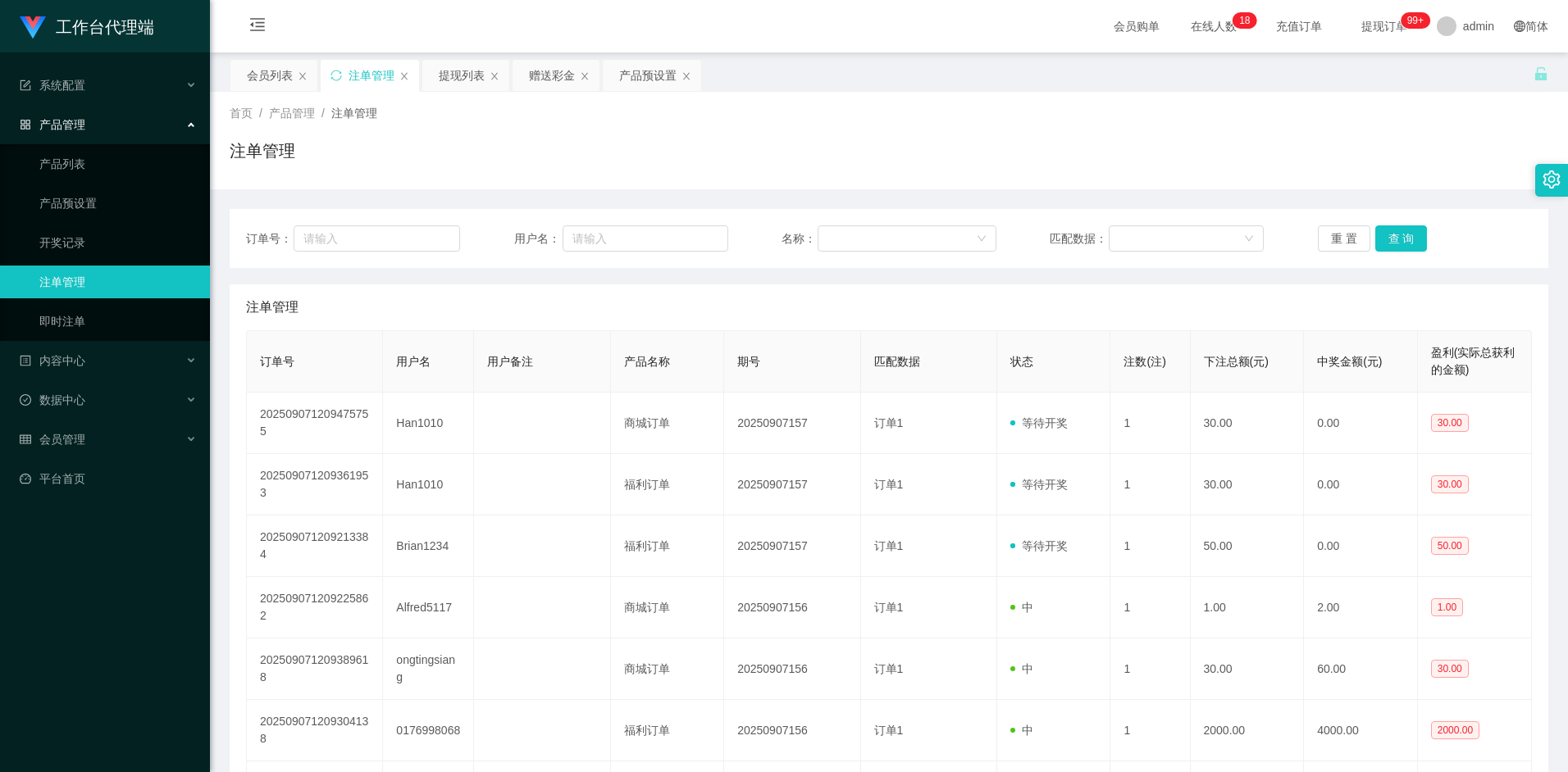
drag, startPoint x: 699, startPoint y: 322, endPoint x: 601, endPoint y: 354, distance: 103.1
click at [598, 351] on th "用户备注" at bounding box center [541, 362] width 136 height 62
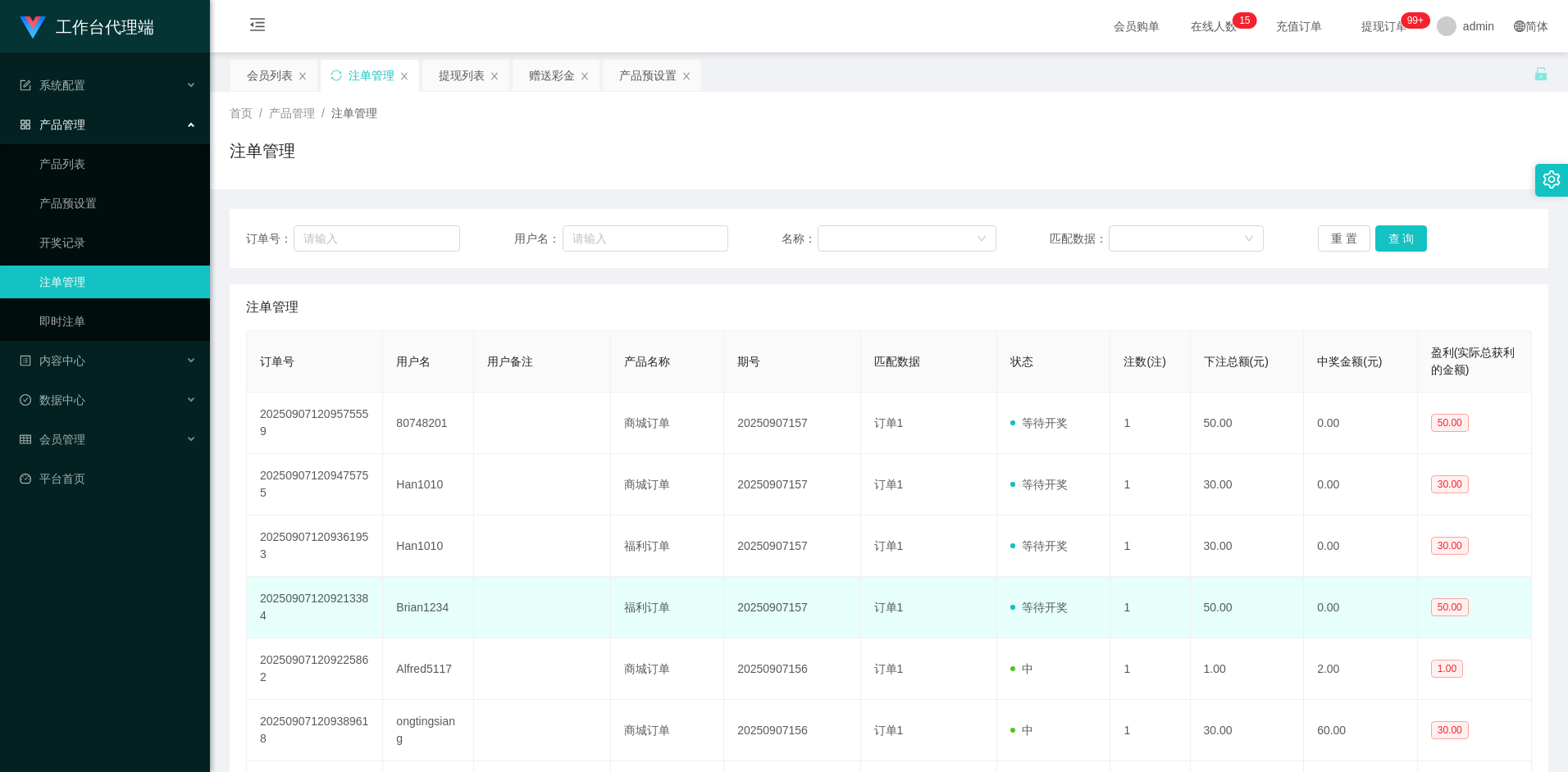
click at [424, 609] on td "Brian1234" at bounding box center [428, 608] width 91 height 62
click at [429, 607] on td "Brian1234" at bounding box center [428, 608] width 91 height 62
click at [419, 608] on td "Brian1234" at bounding box center [428, 608] width 91 height 62
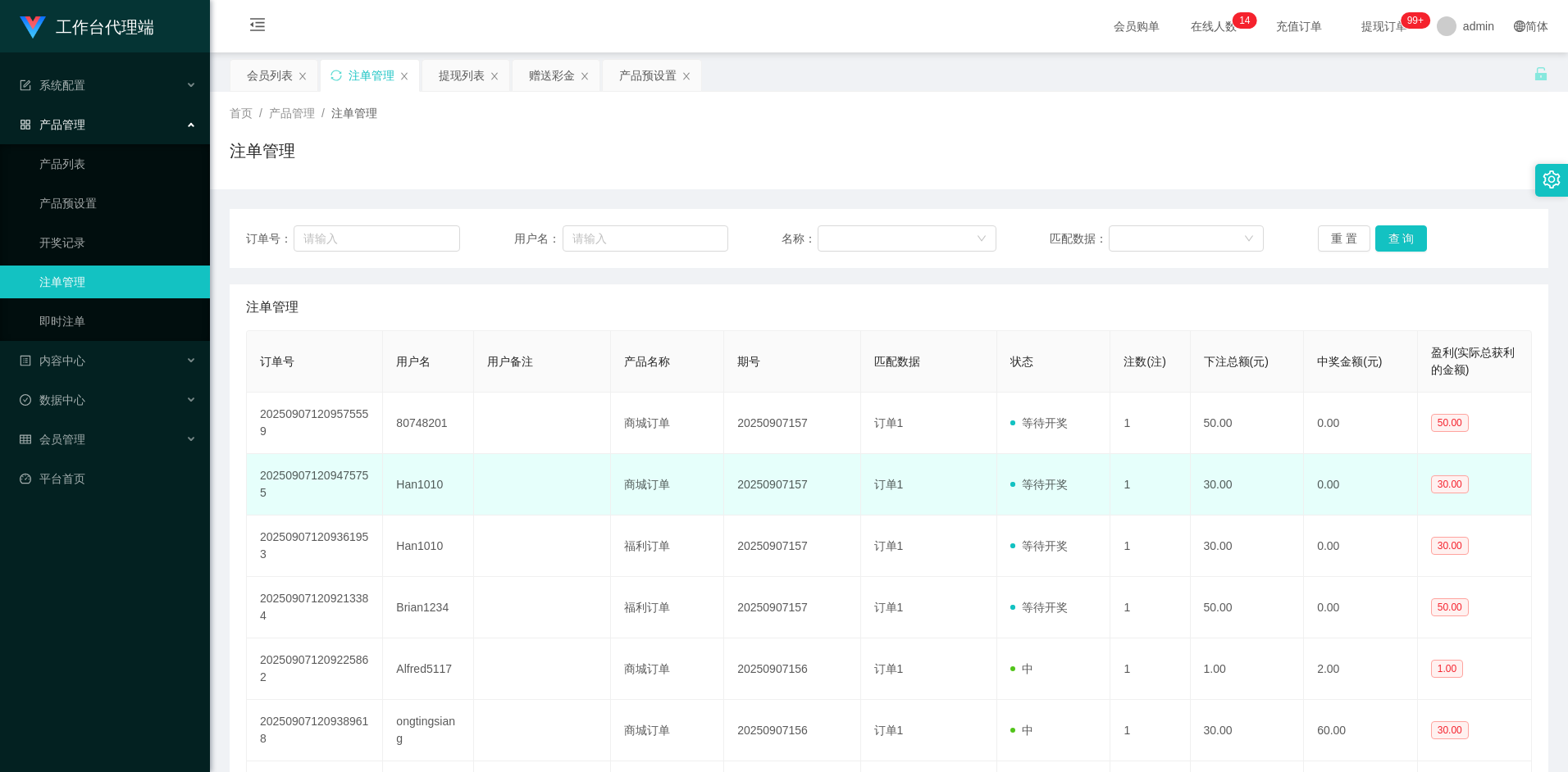
click at [519, 498] on td at bounding box center [541, 485] width 136 height 62
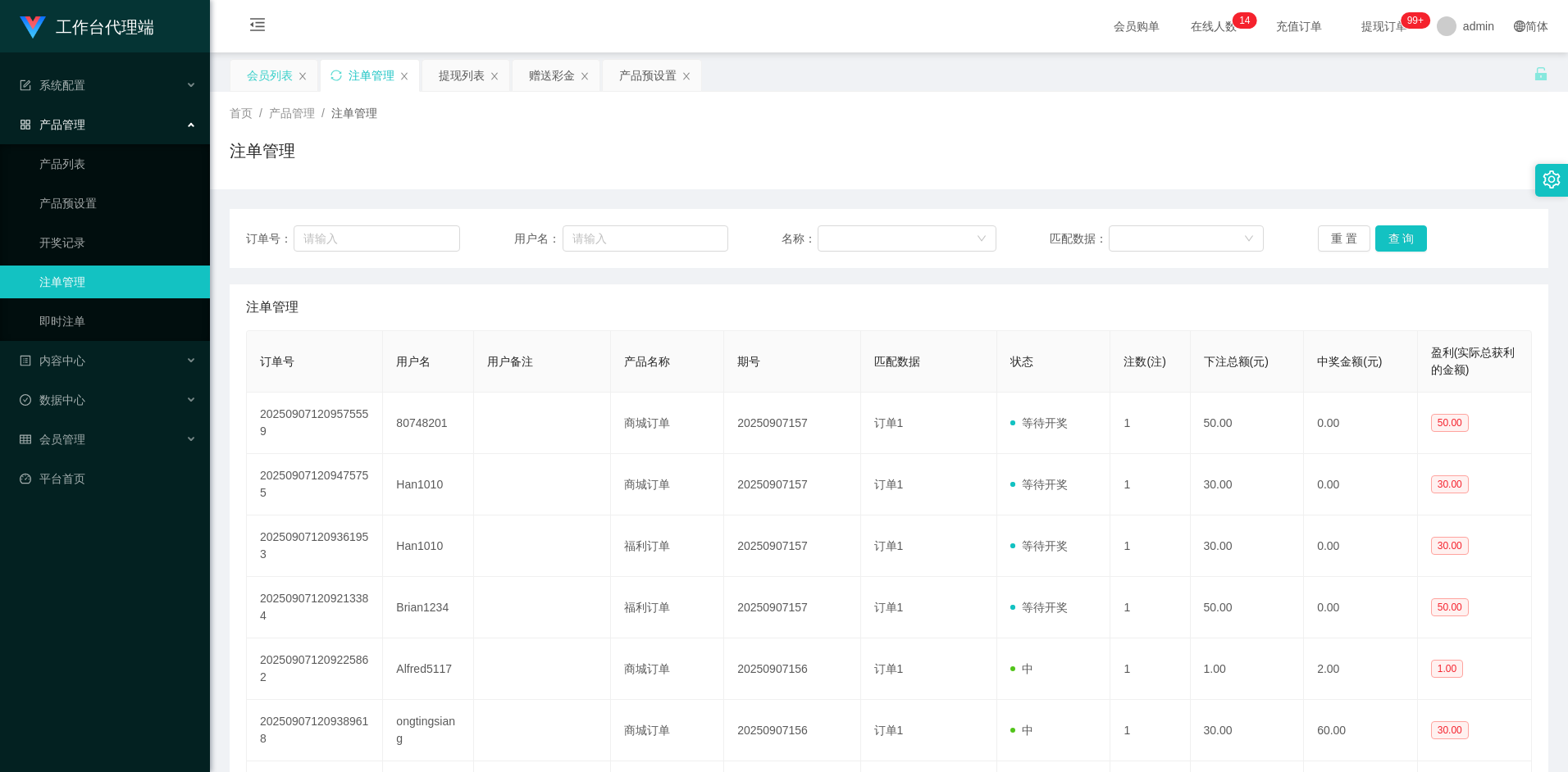
click at [270, 77] on div "会员列表" at bounding box center [269, 75] width 45 height 31
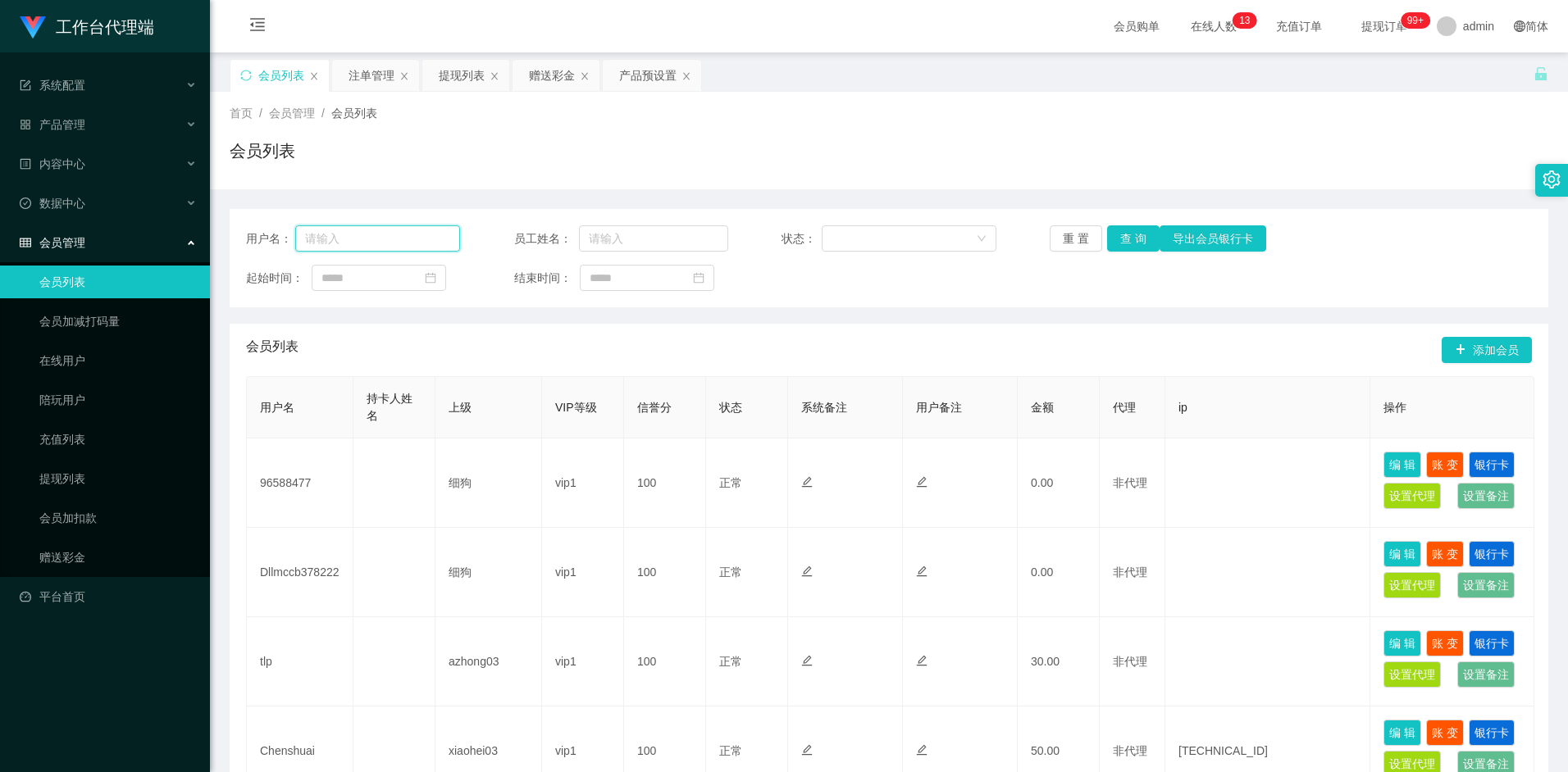
click at [398, 243] on input "text" at bounding box center [377, 238] width 165 height 26
paste input "Brian1234"
click at [1135, 230] on button "查 询" at bounding box center [1133, 238] width 52 height 26
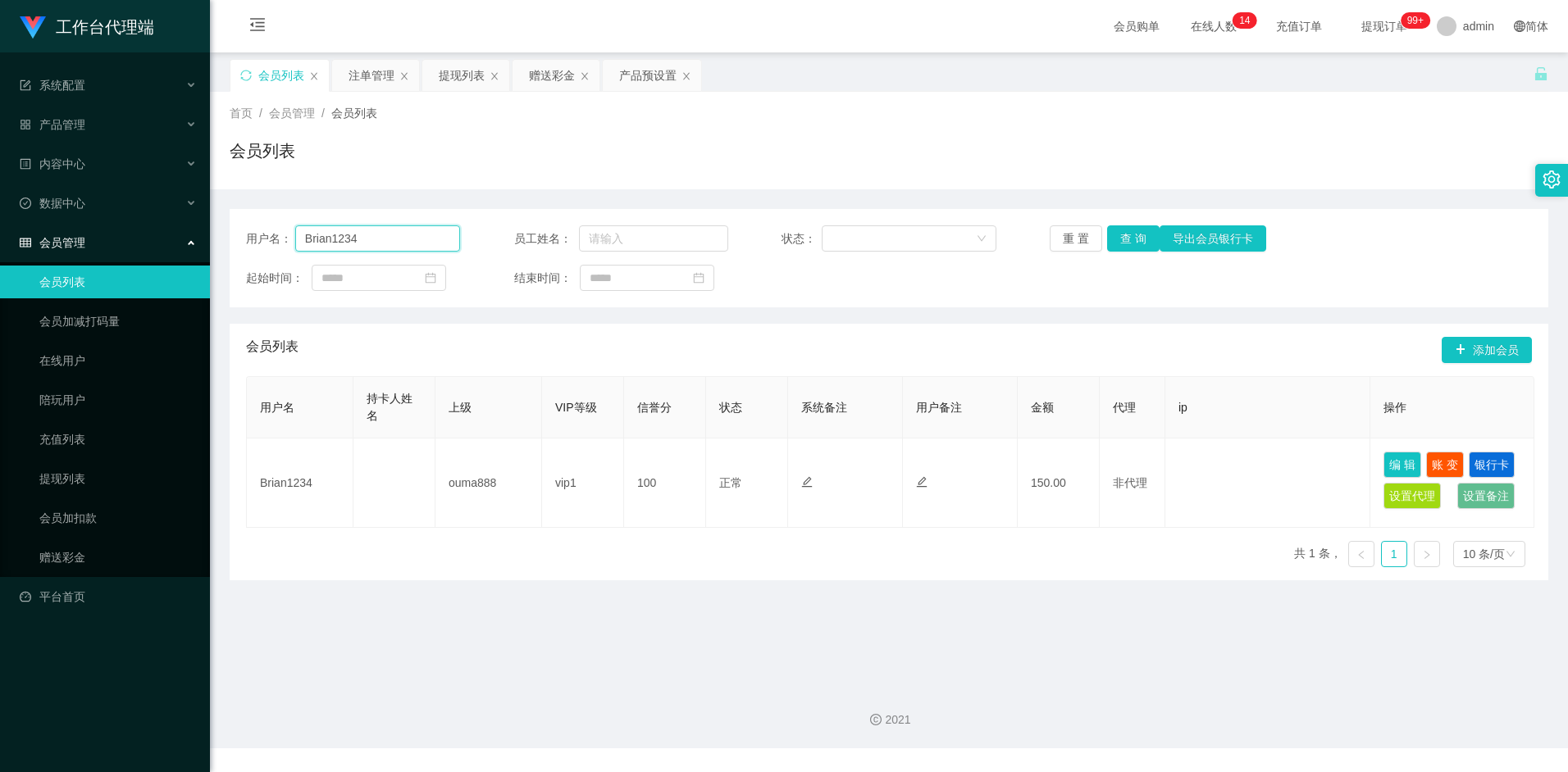
click at [381, 243] on input "Brian1234" at bounding box center [377, 238] width 165 height 26
paste input "Darren66"
type input "Darren66"
click at [1139, 234] on button "查 询" at bounding box center [1133, 238] width 52 height 26
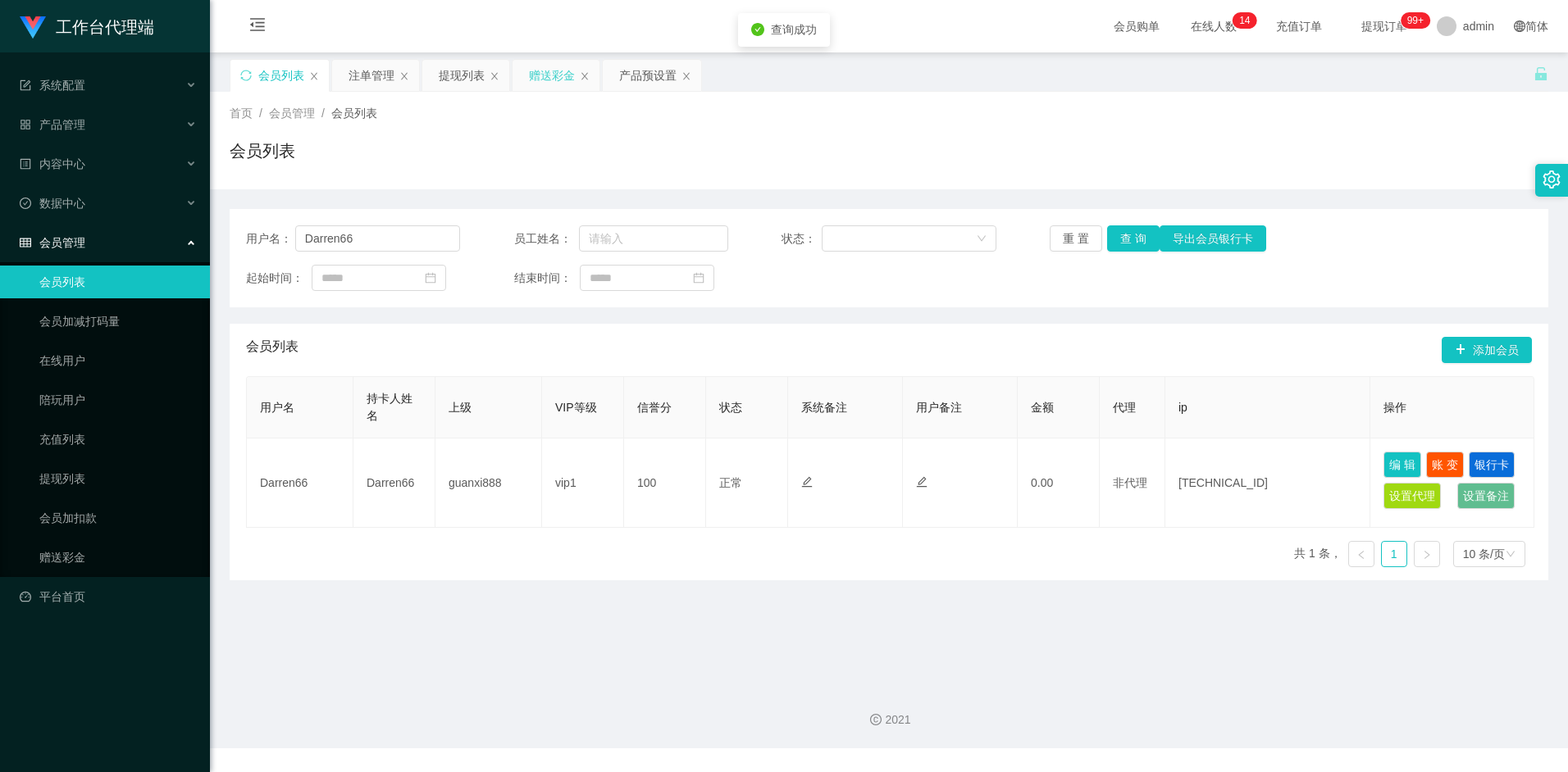
click at [550, 72] on div "赠送彩金" at bounding box center [551, 75] width 45 height 31
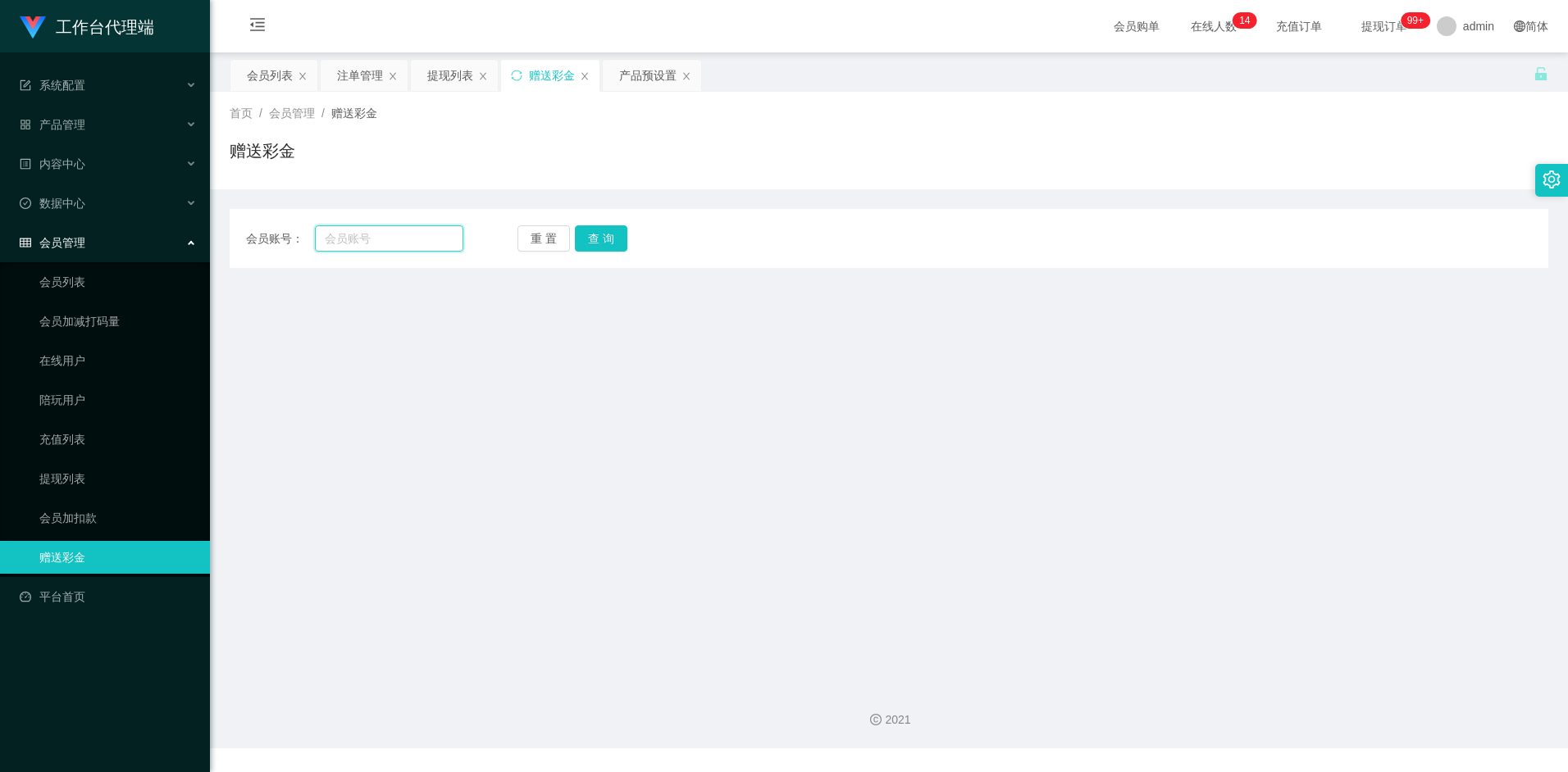
click at [386, 238] on input "text" at bounding box center [389, 238] width 148 height 26
paste input "Darren66"
type input "Darren66"
click at [604, 243] on button "查 询" at bounding box center [601, 238] width 52 height 26
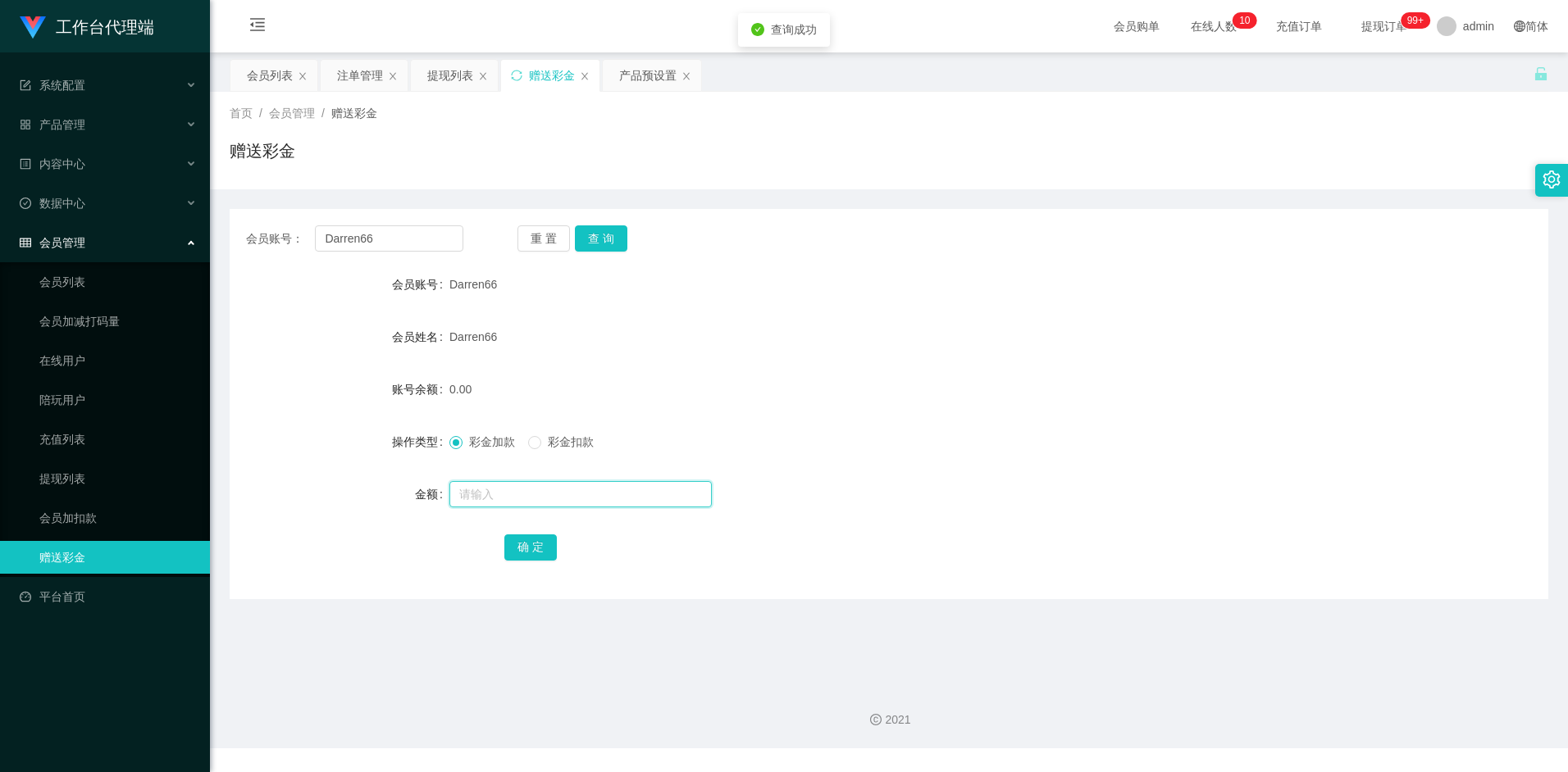
click at [482, 500] on input "text" at bounding box center [580, 494] width 262 height 26
type input "100"
click at [557, 548] on div "确 定" at bounding box center [889, 547] width 769 height 33
click at [546, 548] on button "确 定" at bounding box center [531, 547] width 52 height 26
click at [742, 397] on div "100.00" at bounding box center [834, 389] width 769 height 33
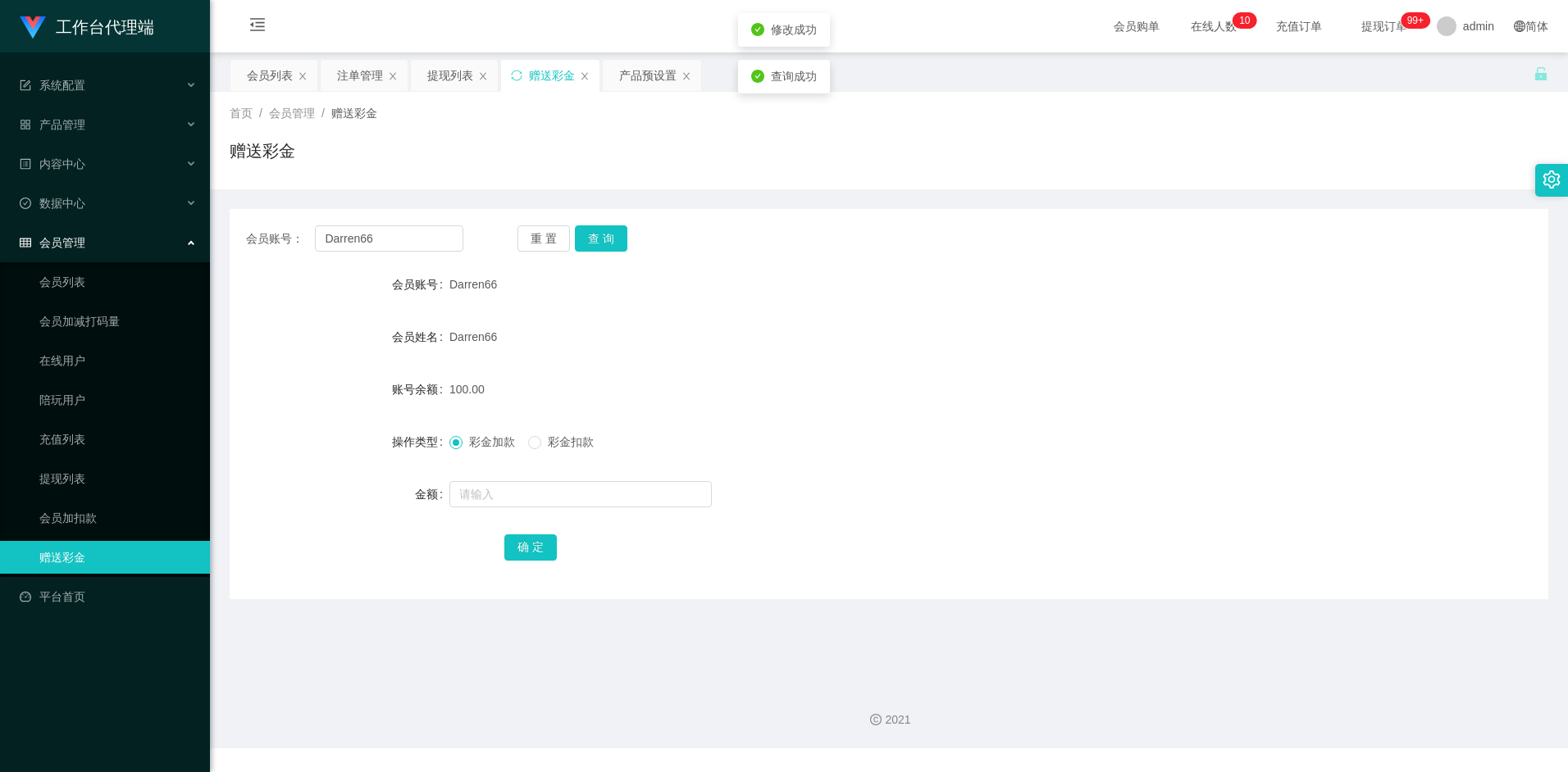
drag, startPoint x: 701, startPoint y: 311, endPoint x: 1067, endPoint y: 183, distance: 387.7
click at [705, 312] on form "会员账号 Darren66 会员姓名 Darren66 账号余额 100.00 操作类型 彩金加款 彩金扣款 金额 确 定" at bounding box center [888, 415] width 1319 height 295
